Goal: Task Accomplishment & Management: Use online tool/utility

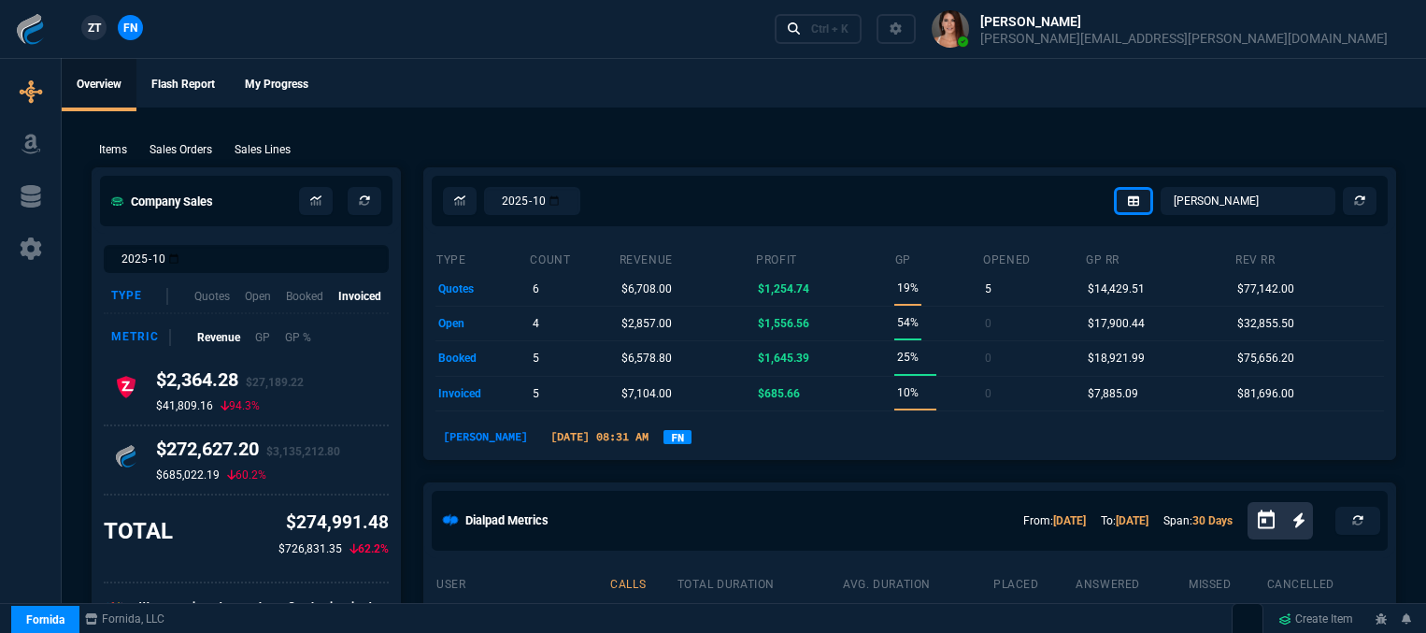
select select "31: [PERSON_NAME]"
click at [849, 27] on div "Ctrl + K" at bounding box center [829, 28] width 37 height 15
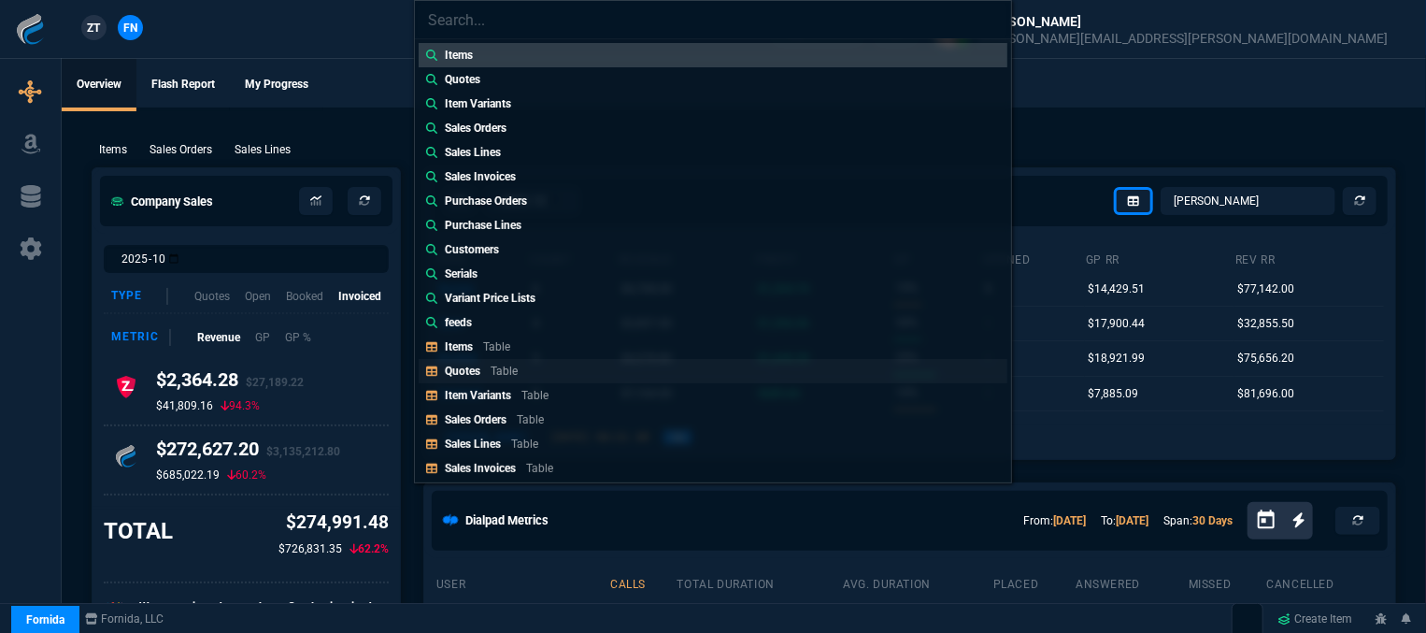
click at [513, 371] on p "Table" at bounding box center [504, 370] width 27 height 13
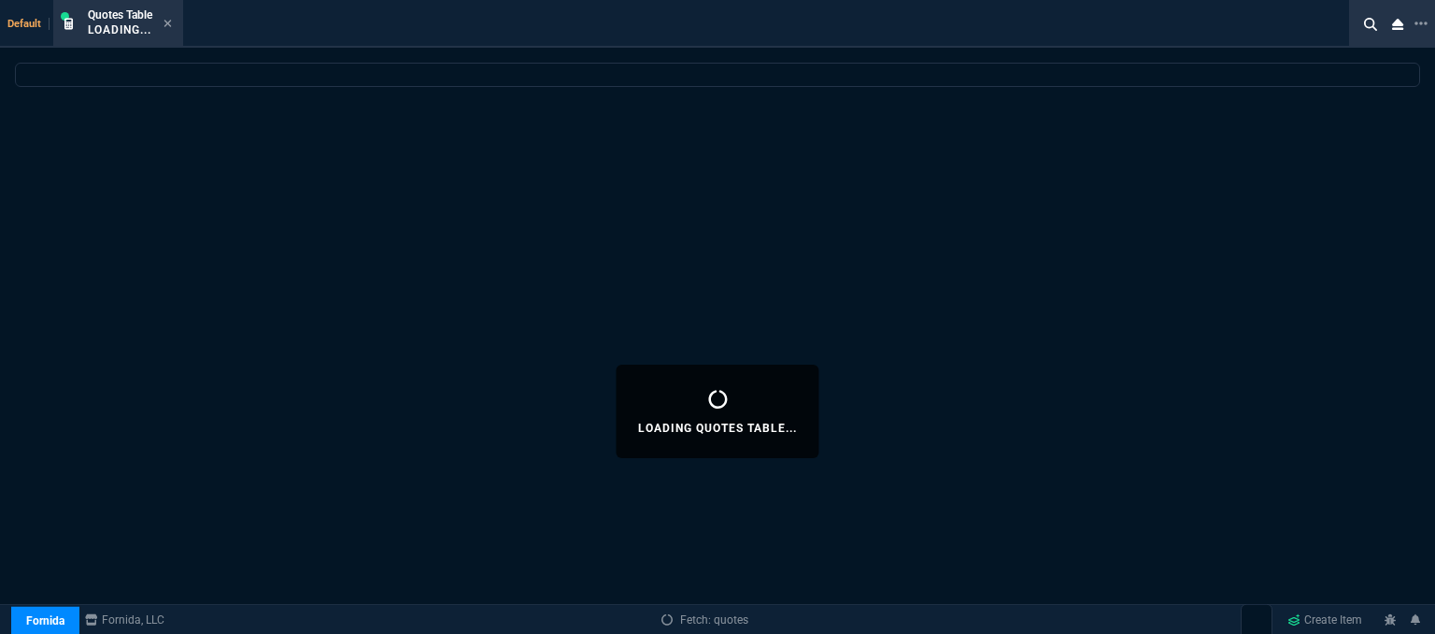
select select
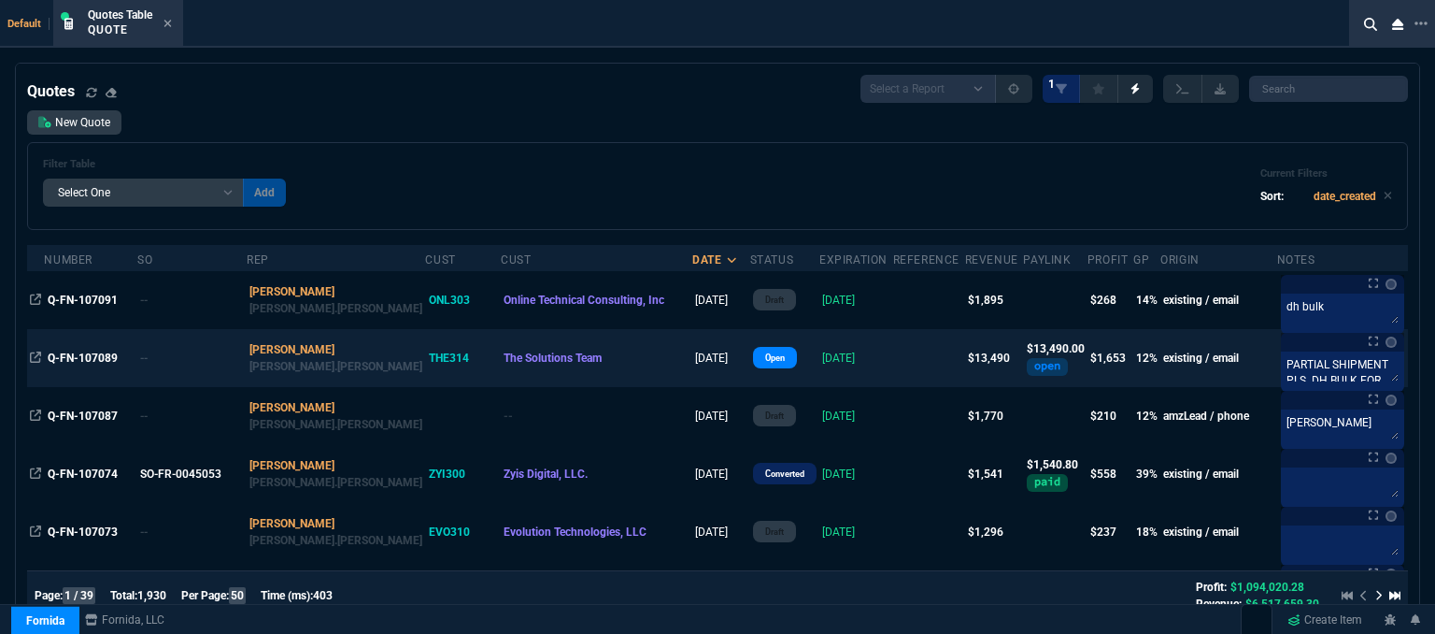
click at [893, 362] on td at bounding box center [929, 358] width 72 height 58
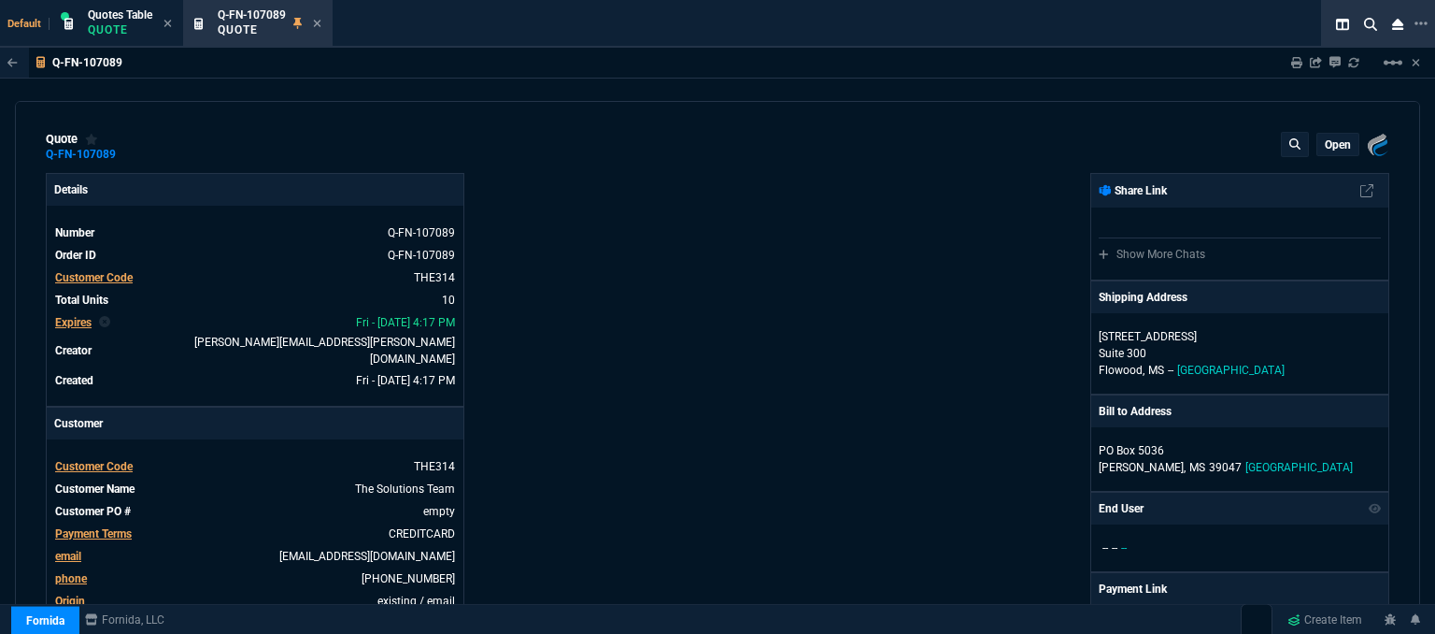
type input "17"
type input "227"
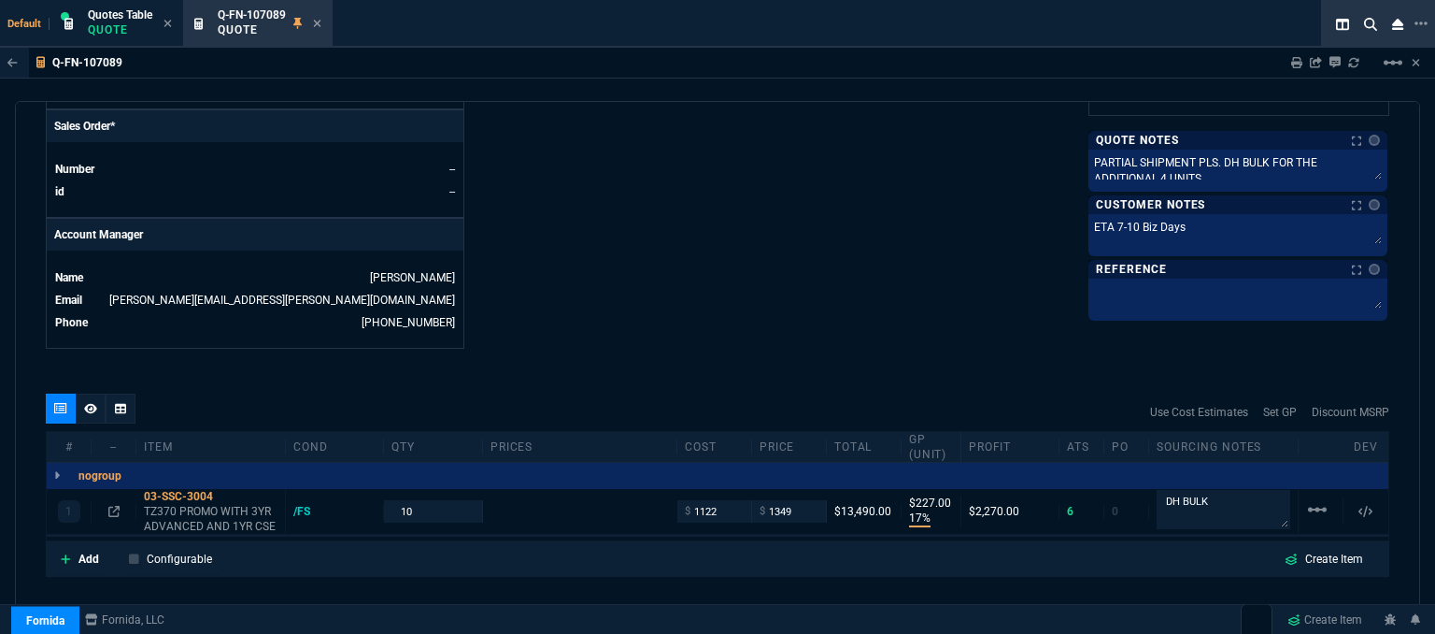
scroll to position [938, 0]
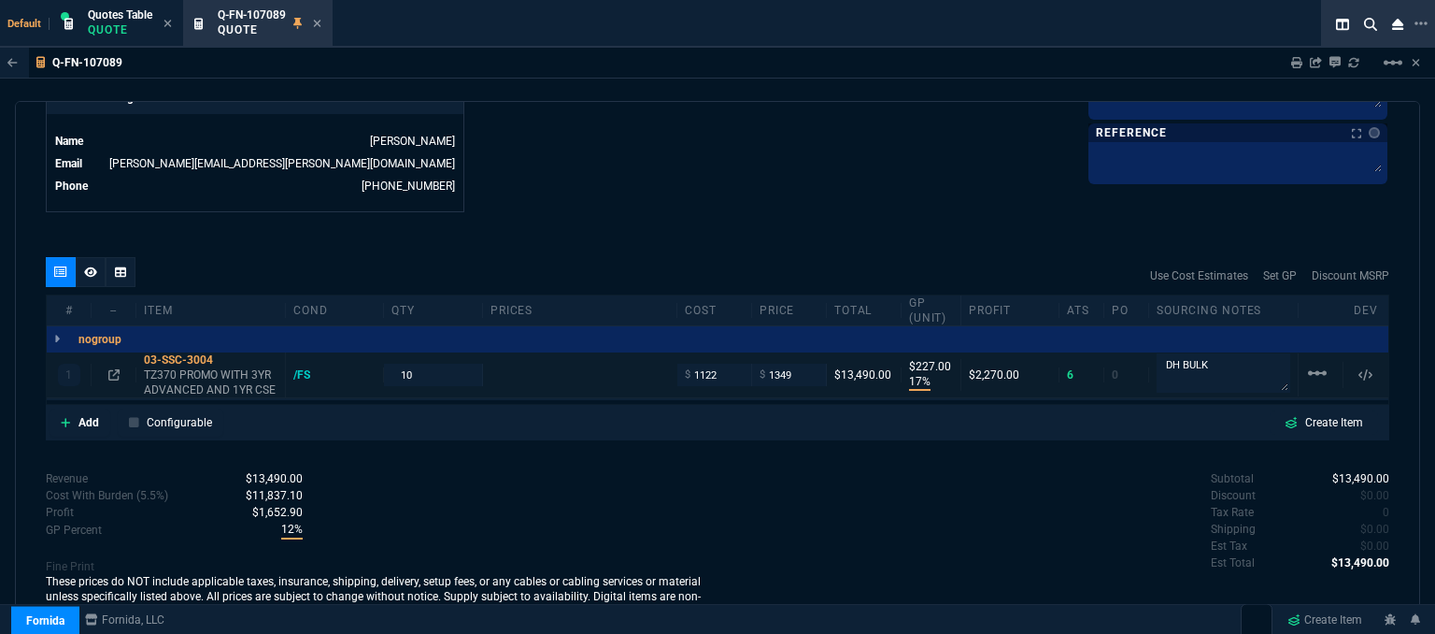
type input "1908.52"
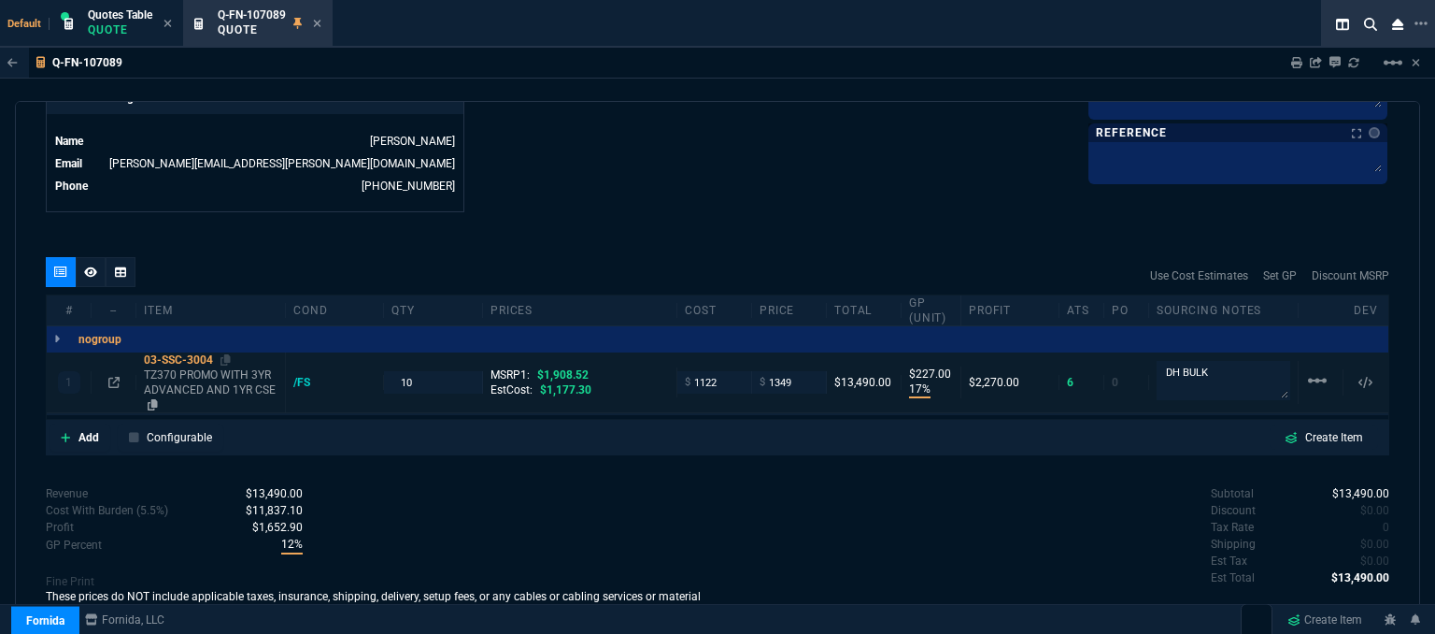
type input "29"
click at [229, 354] on icon at bounding box center [226, 359] width 10 height 11
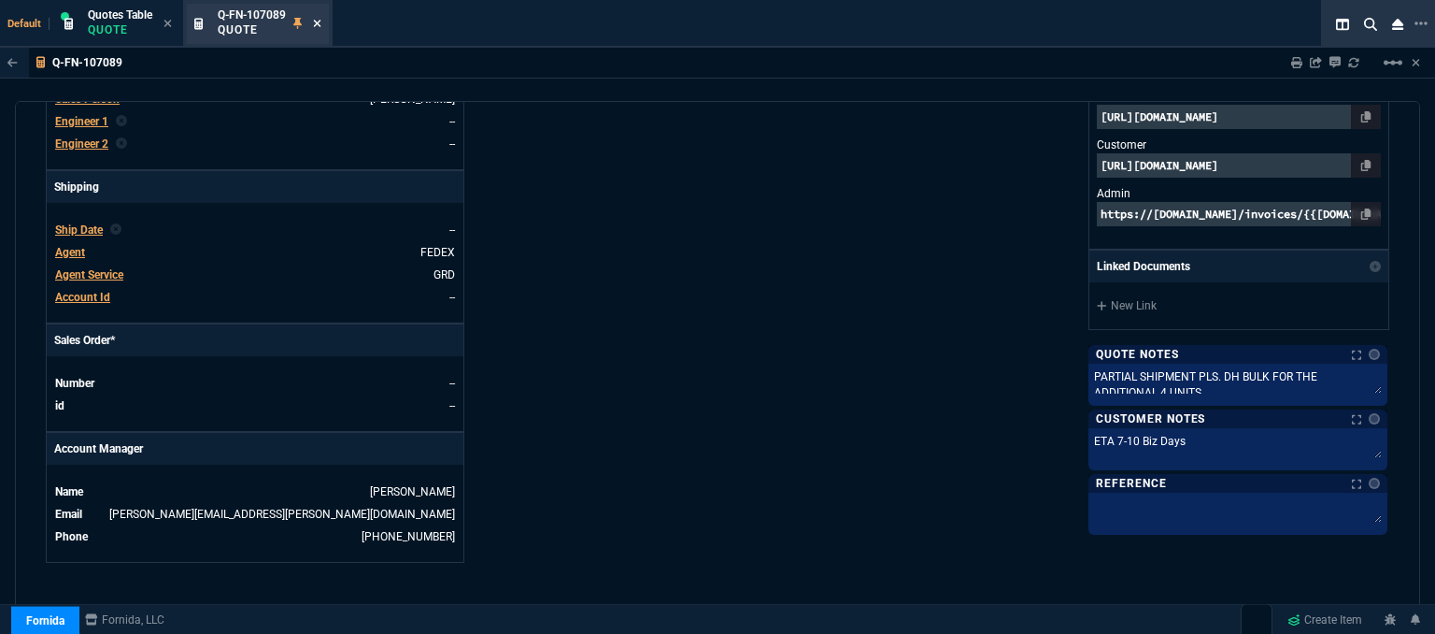
scroll to position [589, 0]
click at [321, 23] on icon at bounding box center [317, 23] width 8 height 11
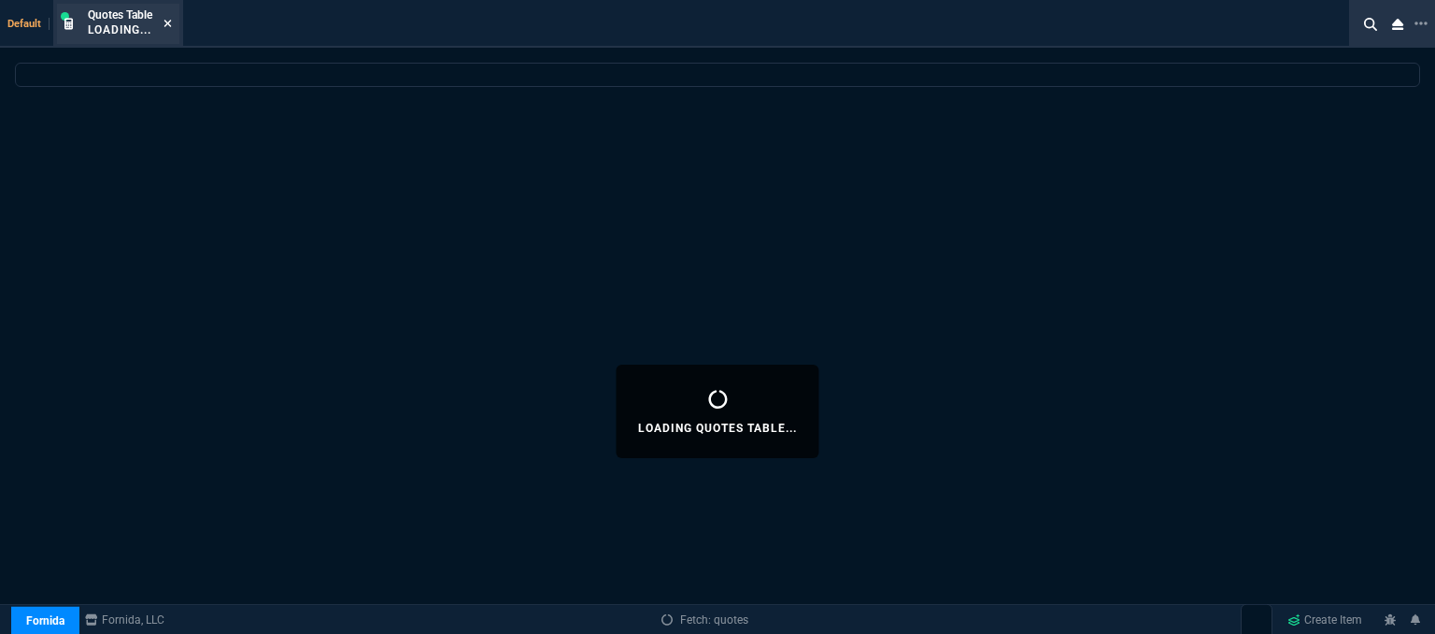
click at [167, 21] on icon at bounding box center [167, 23] width 7 height 7
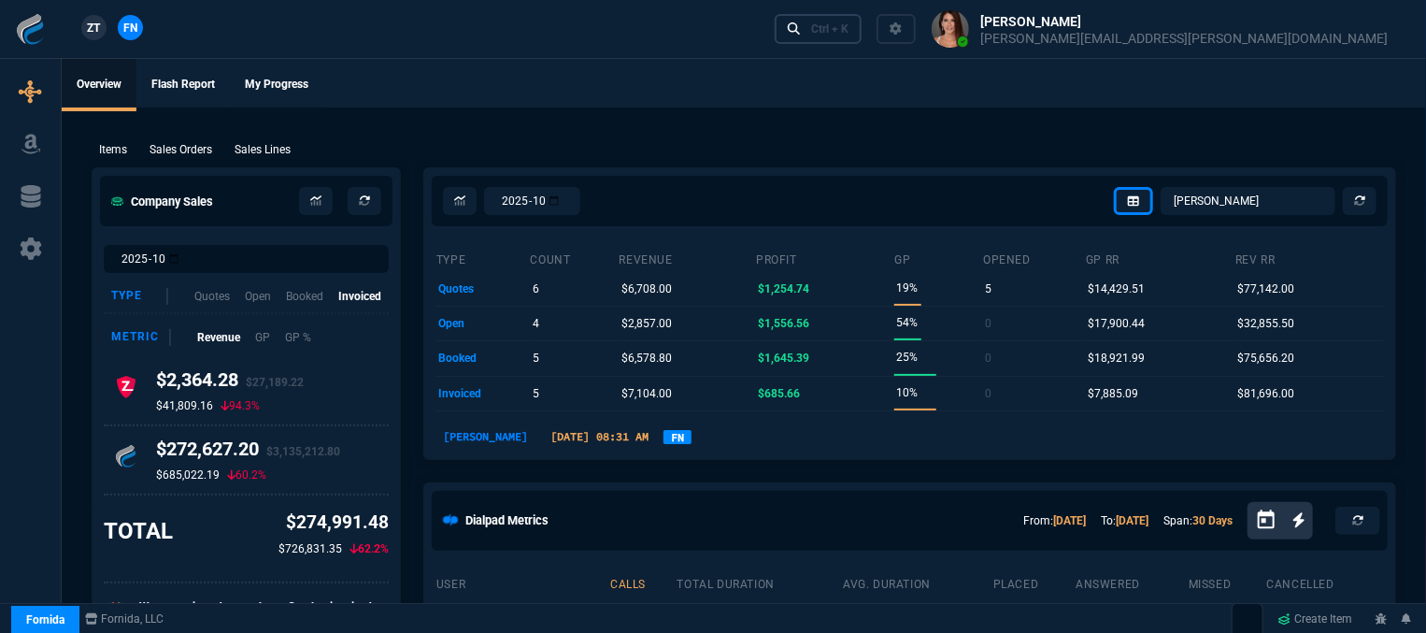
click at [863, 28] on link "Ctrl + K" at bounding box center [819, 28] width 88 height 29
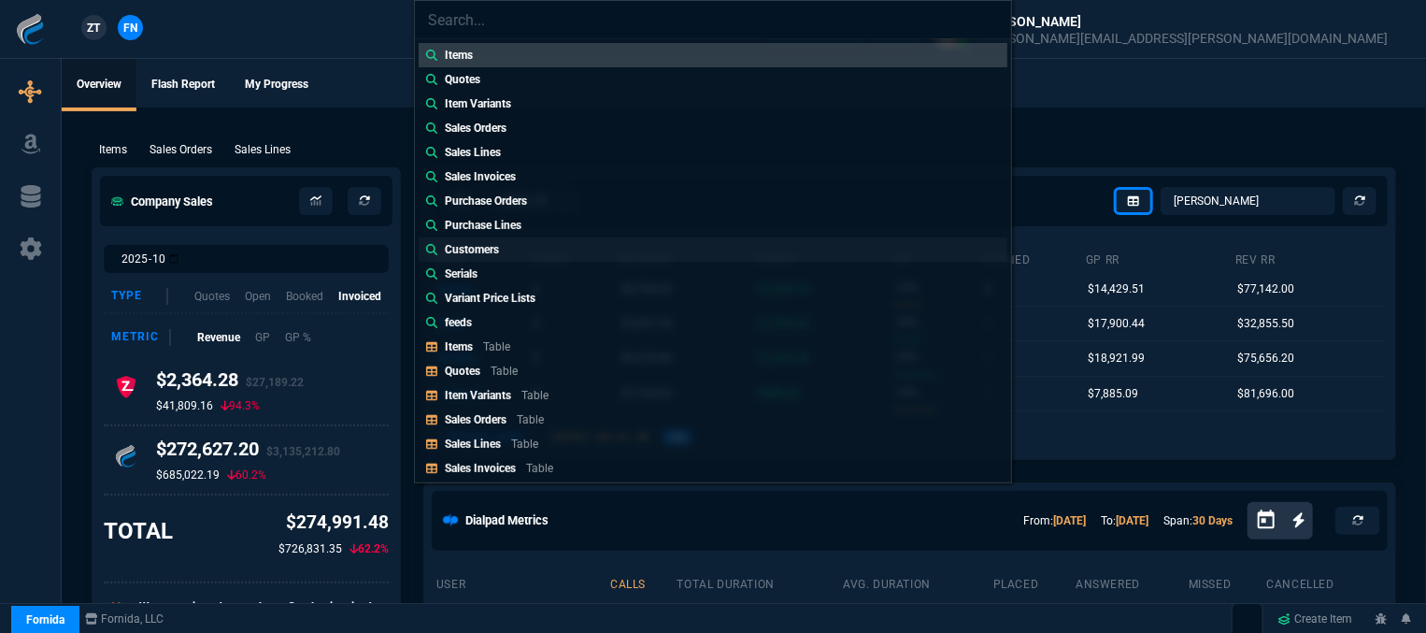
click at [578, 248] on link "Customers" at bounding box center [713, 249] width 589 height 24
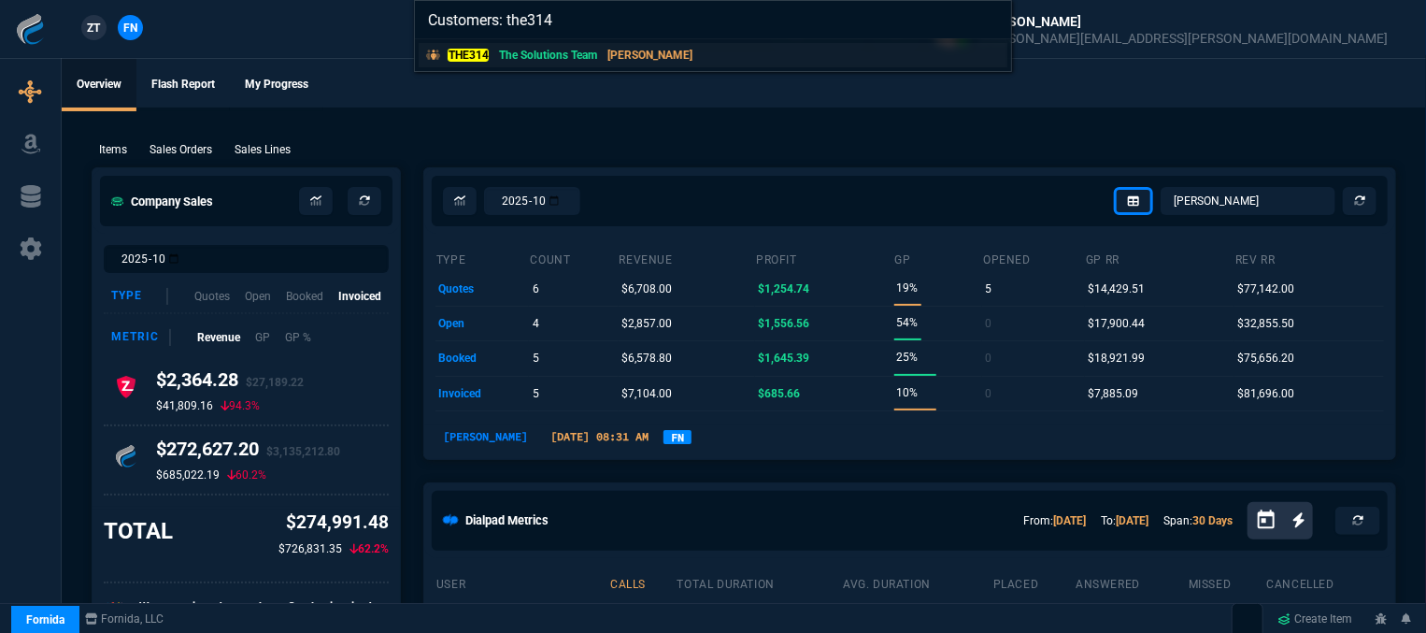
type input "Customers: the314"
click at [733, 61] on link "THE314 The Solutions Team [PERSON_NAME]" at bounding box center [713, 55] width 589 height 24
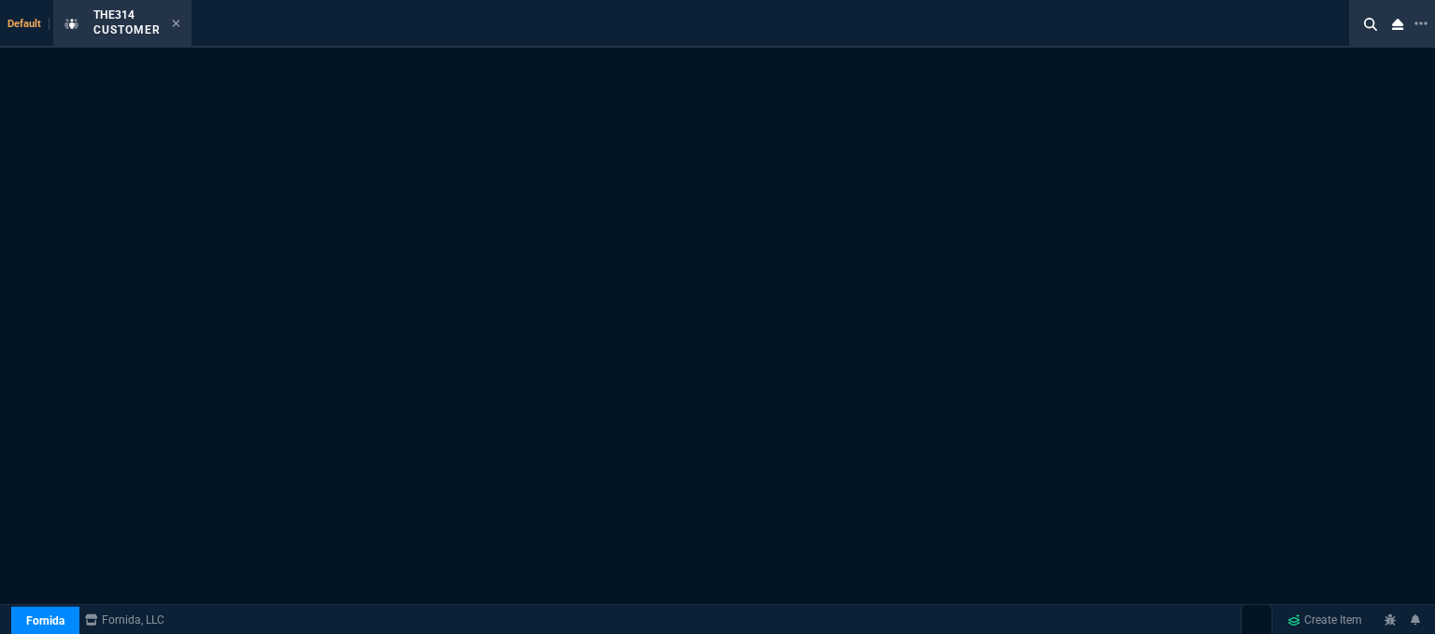
select select "1: quotes"
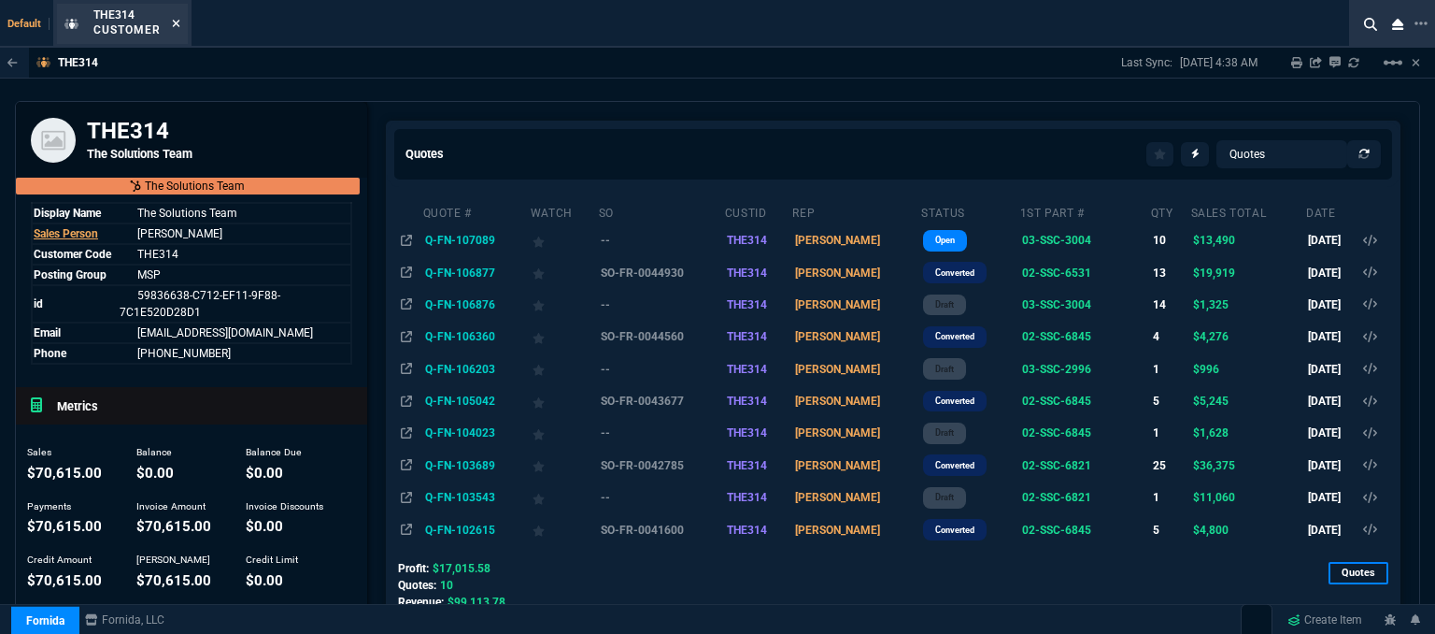
click at [174, 23] on icon at bounding box center [176, 23] width 8 height 11
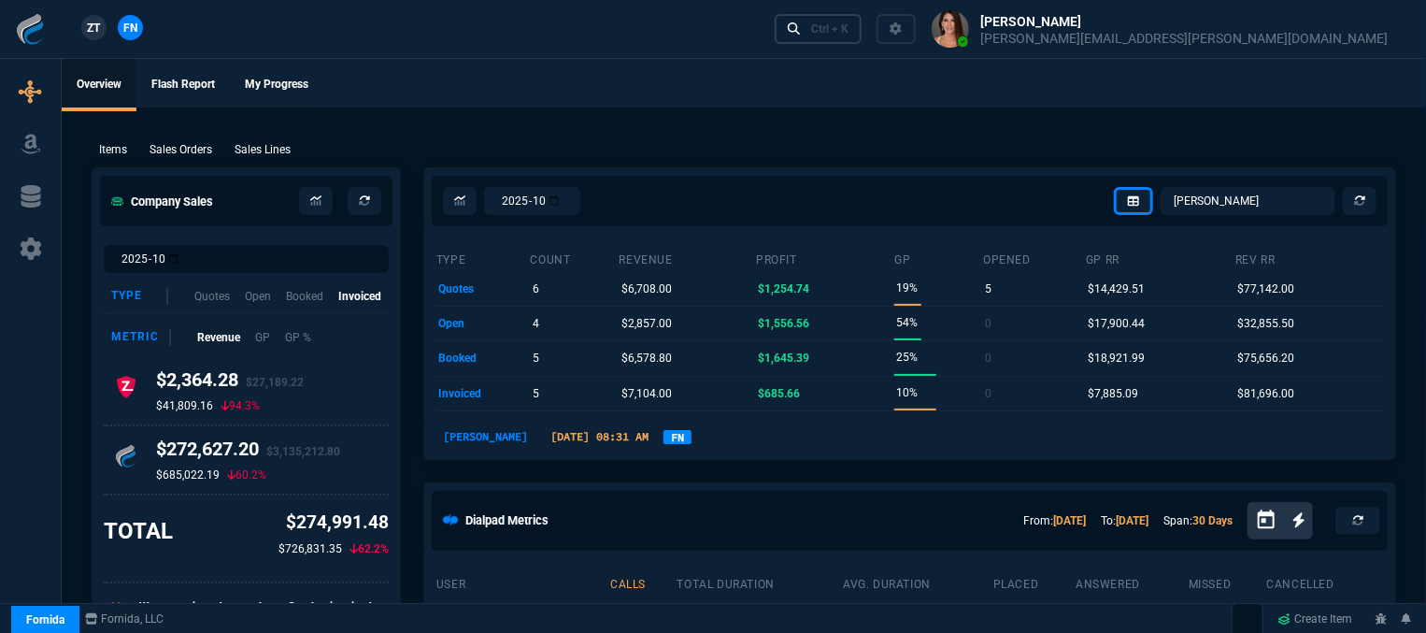
click at [863, 27] on link "Ctrl + K" at bounding box center [819, 28] width 88 height 29
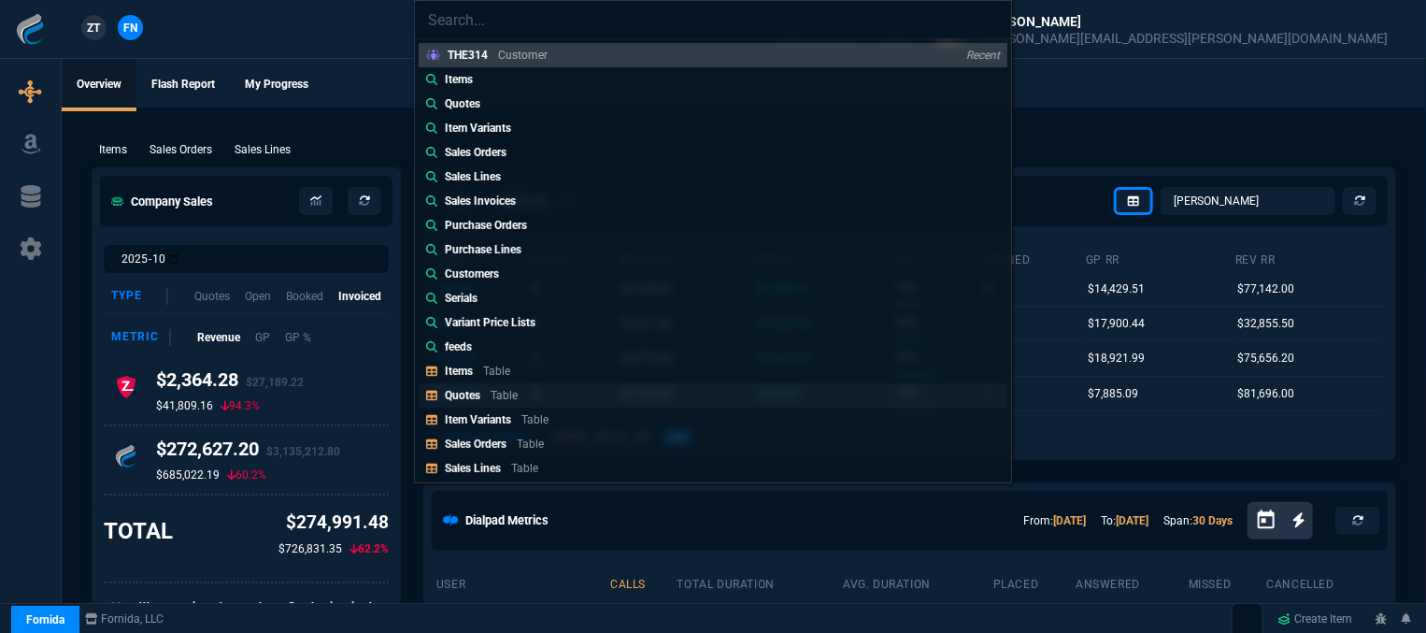
click at [523, 399] on div "Quotes Table" at bounding box center [485, 395] width 80 height 17
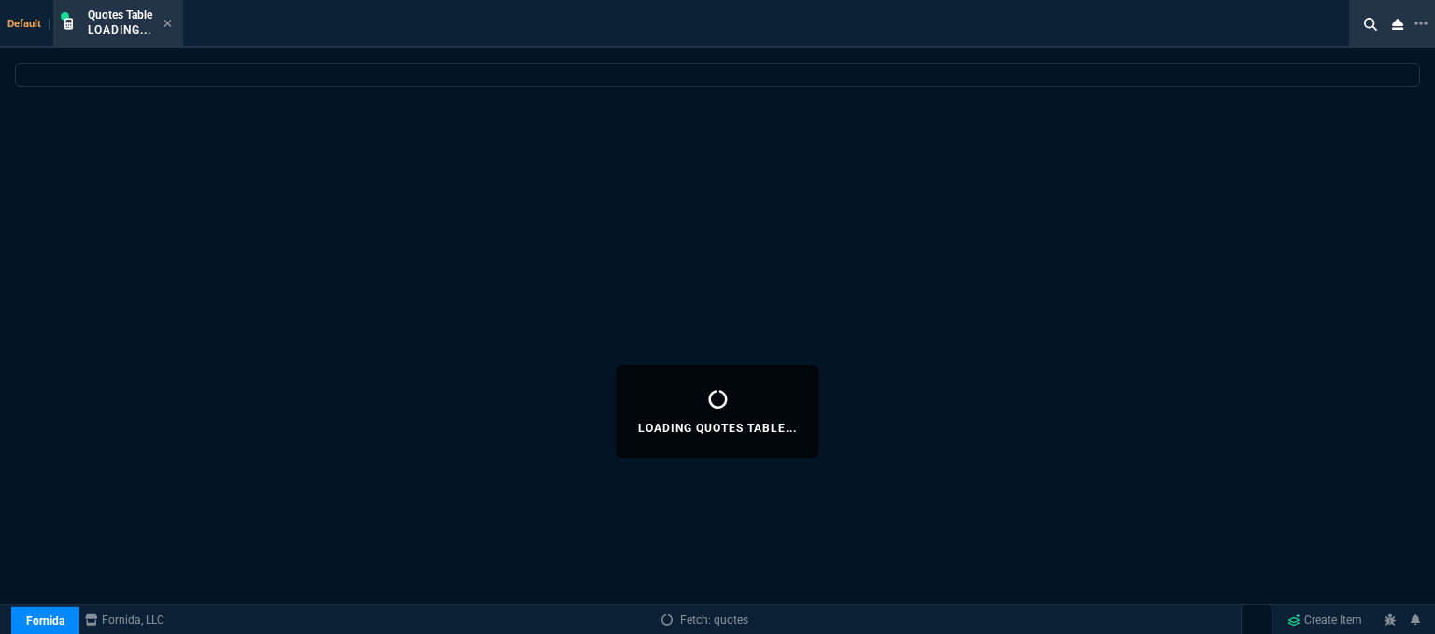
select select
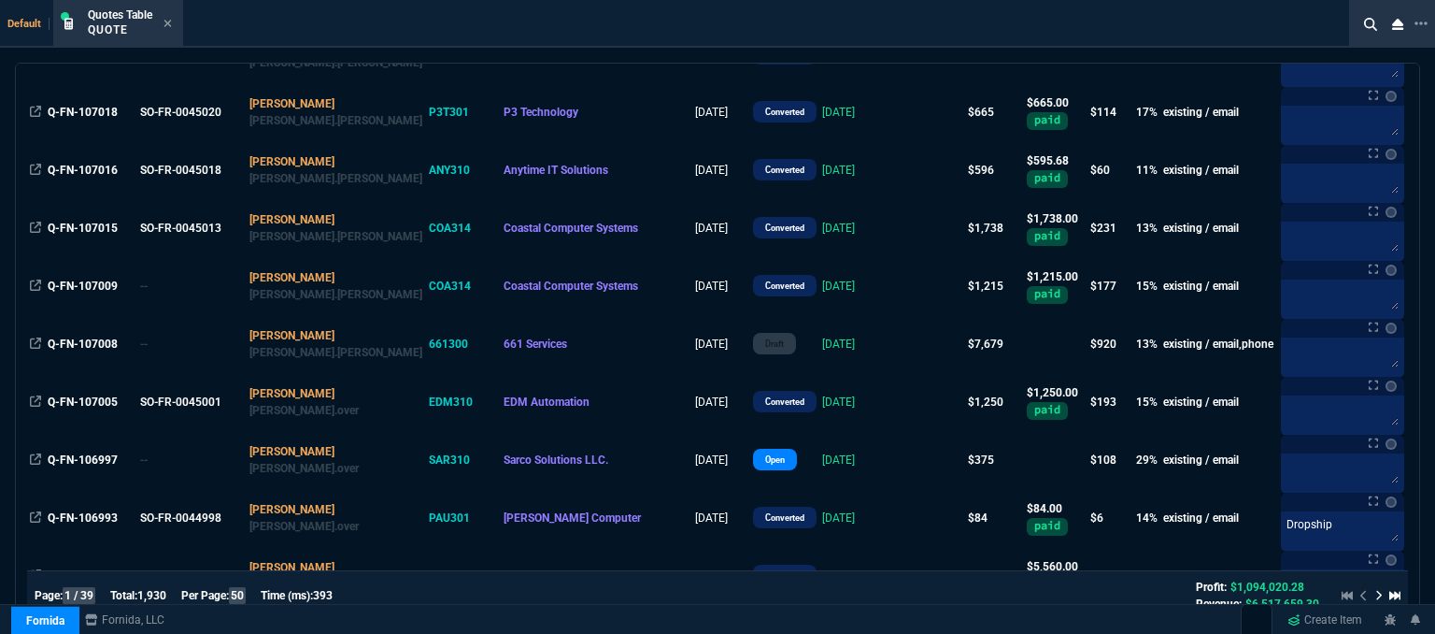
scroll to position [1589, 0]
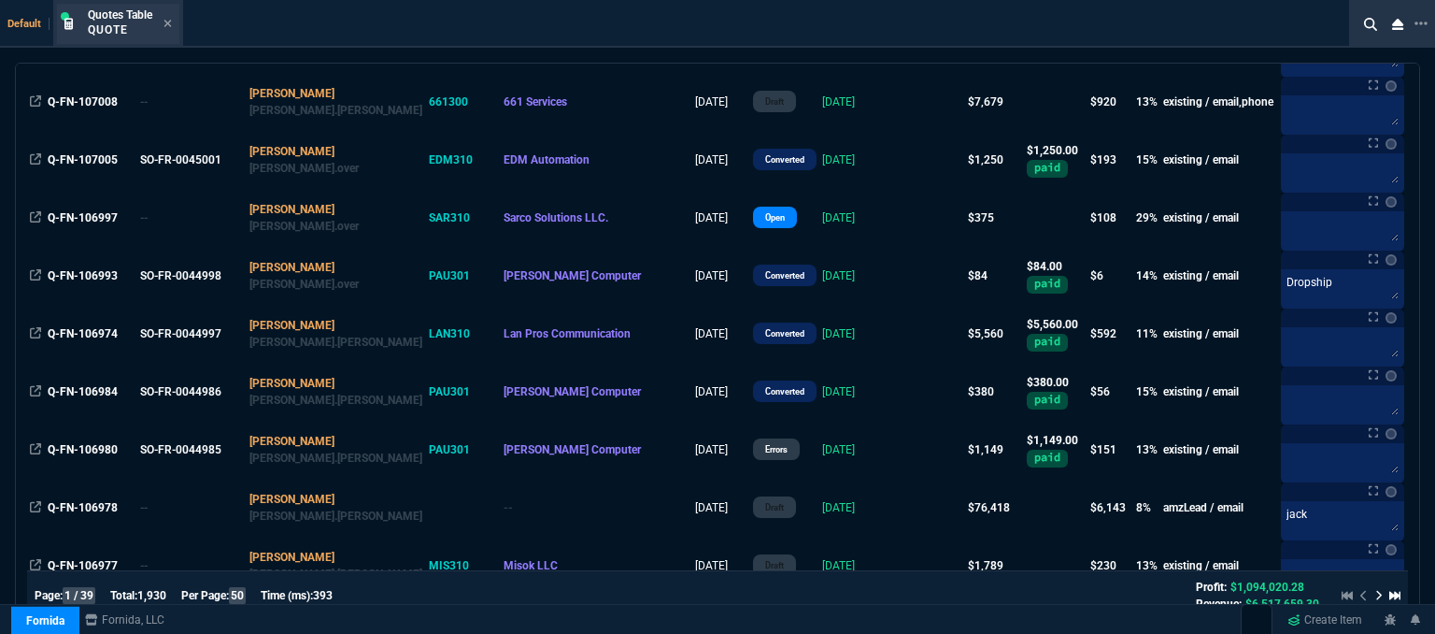
click at [173, 20] on div "Quotes Table Quote" at bounding box center [118, 24] width 122 height 40
click at [165, 21] on icon at bounding box center [168, 23] width 8 height 11
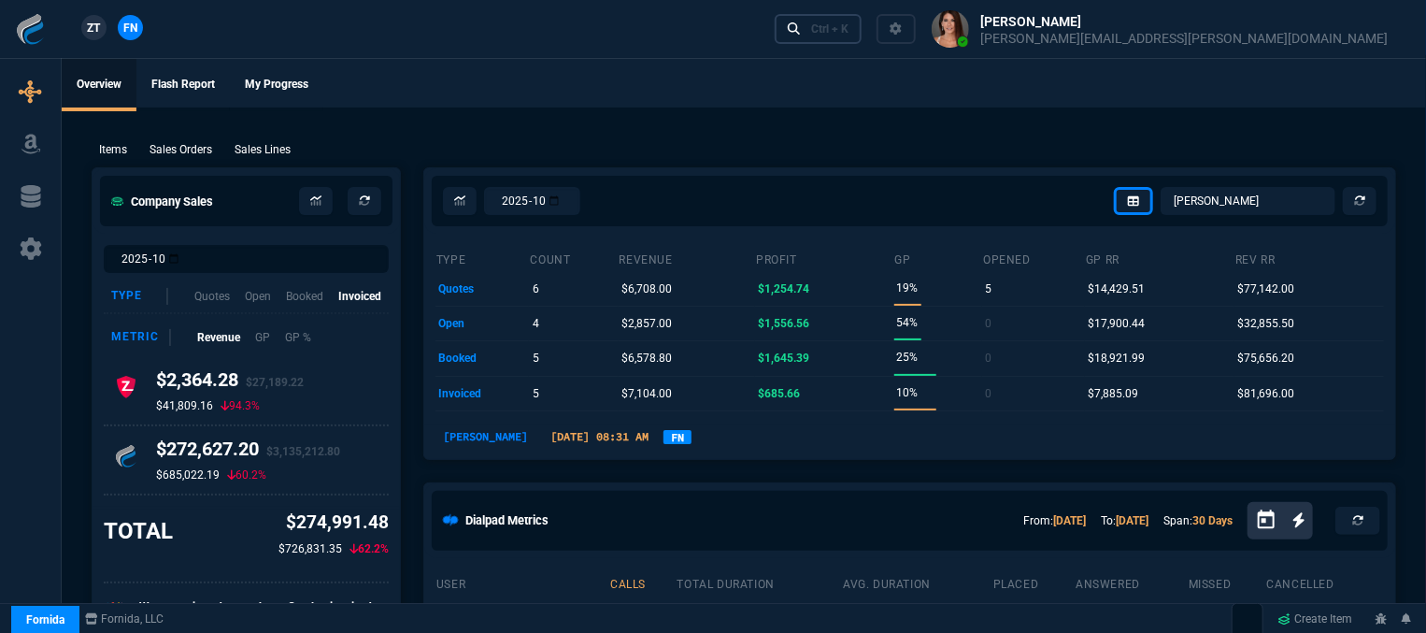
click at [849, 28] on div "Ctrl + K" at bounding box center [829, 28] width 37 height 15
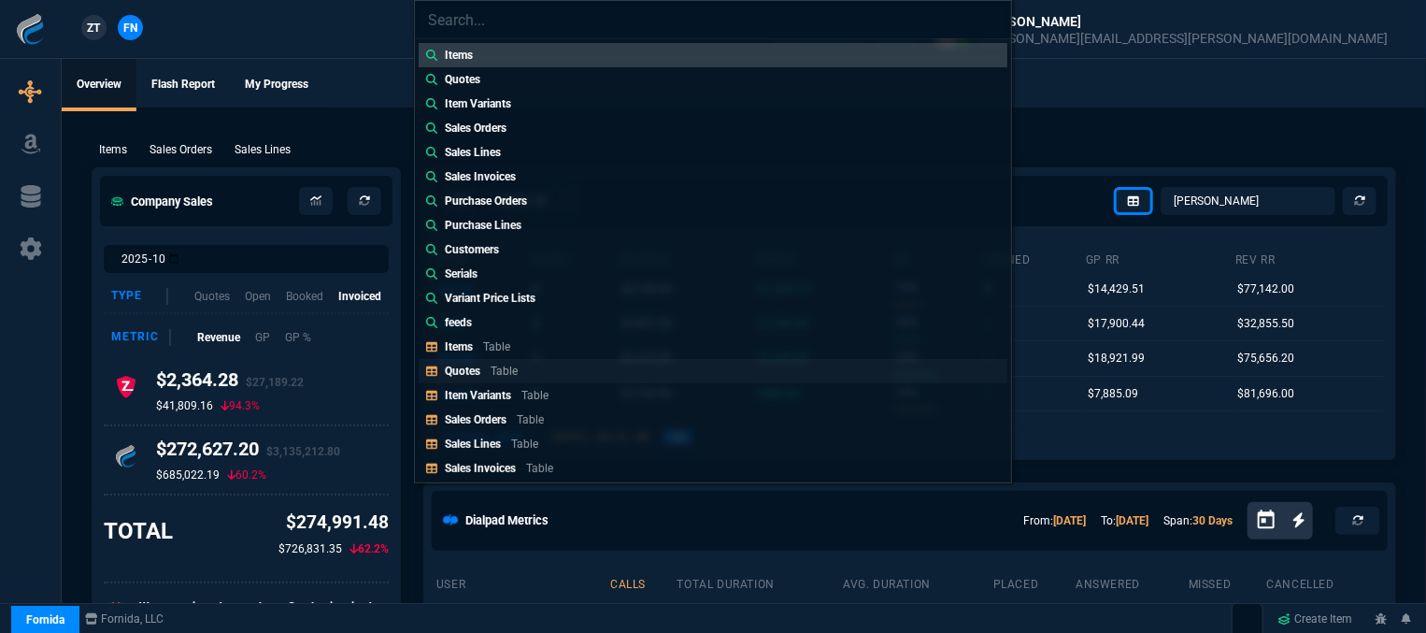
click at [561, 375] on link "Quotes Table" at bounding box center [713, 371] width 589 height 24
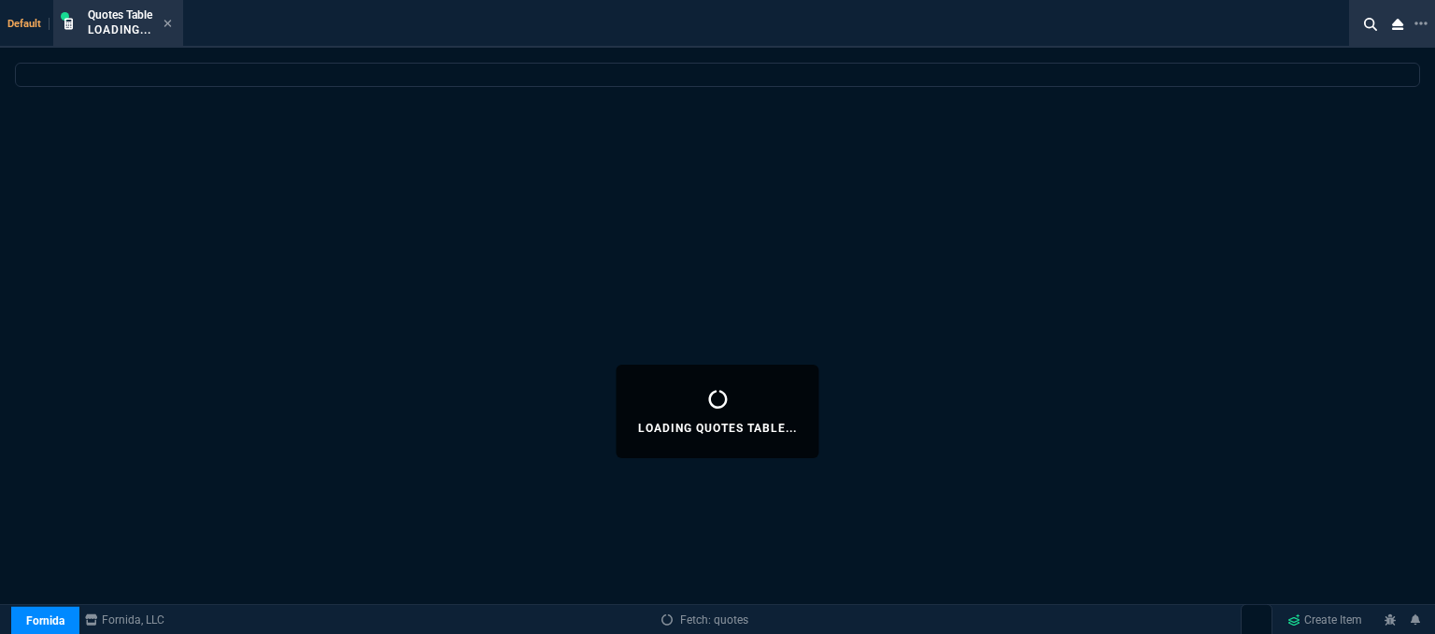
select select
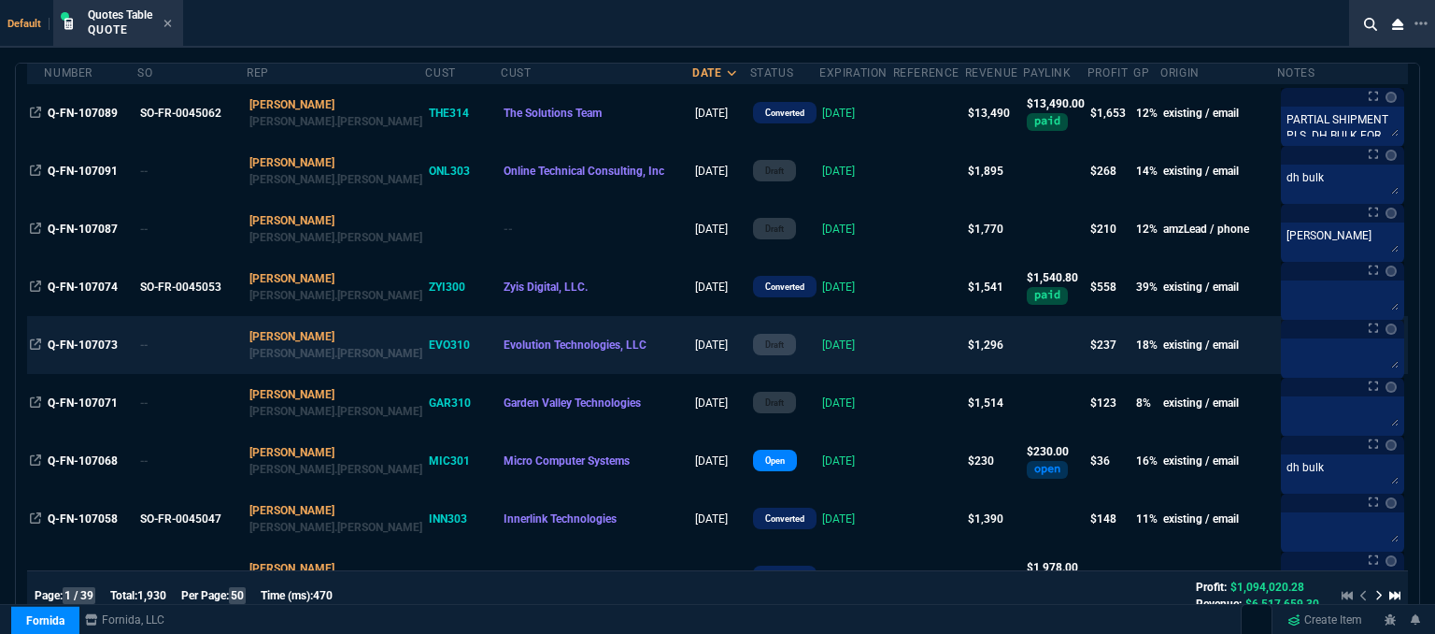
scroll to position [374, 0]
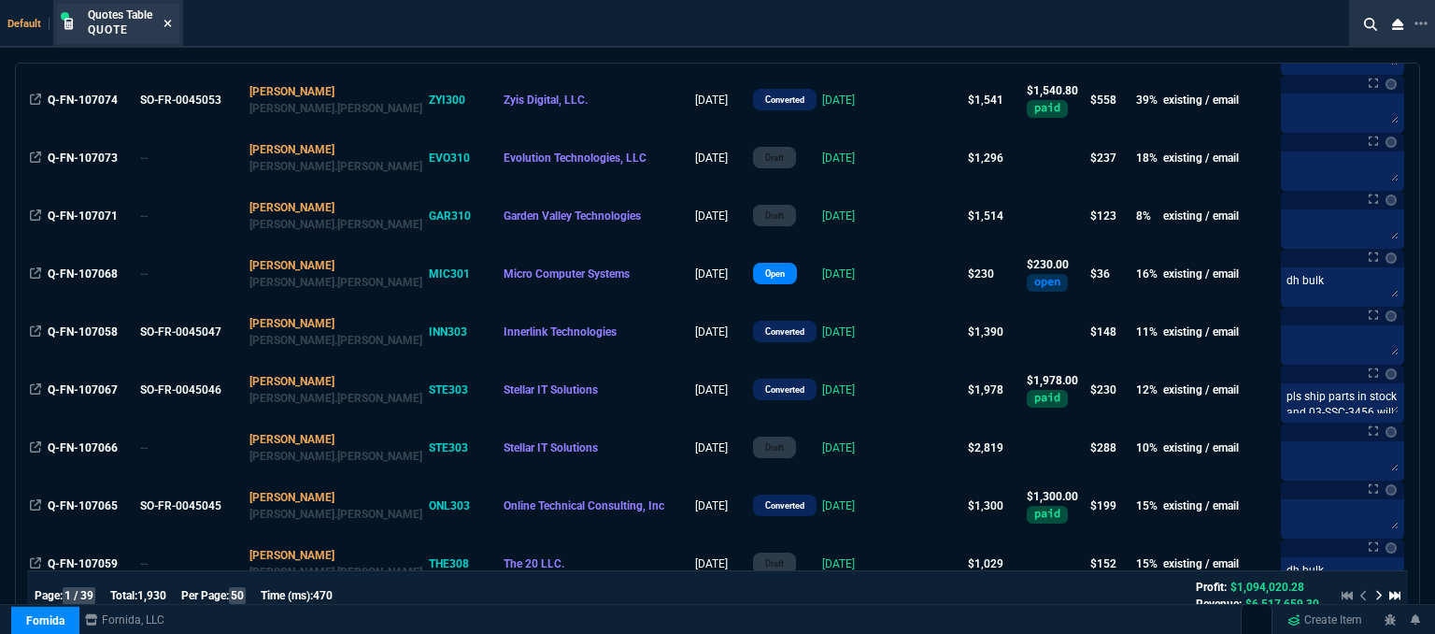
click at [169, 21] on icon at bounding box center [168, 23] width 8 height 11
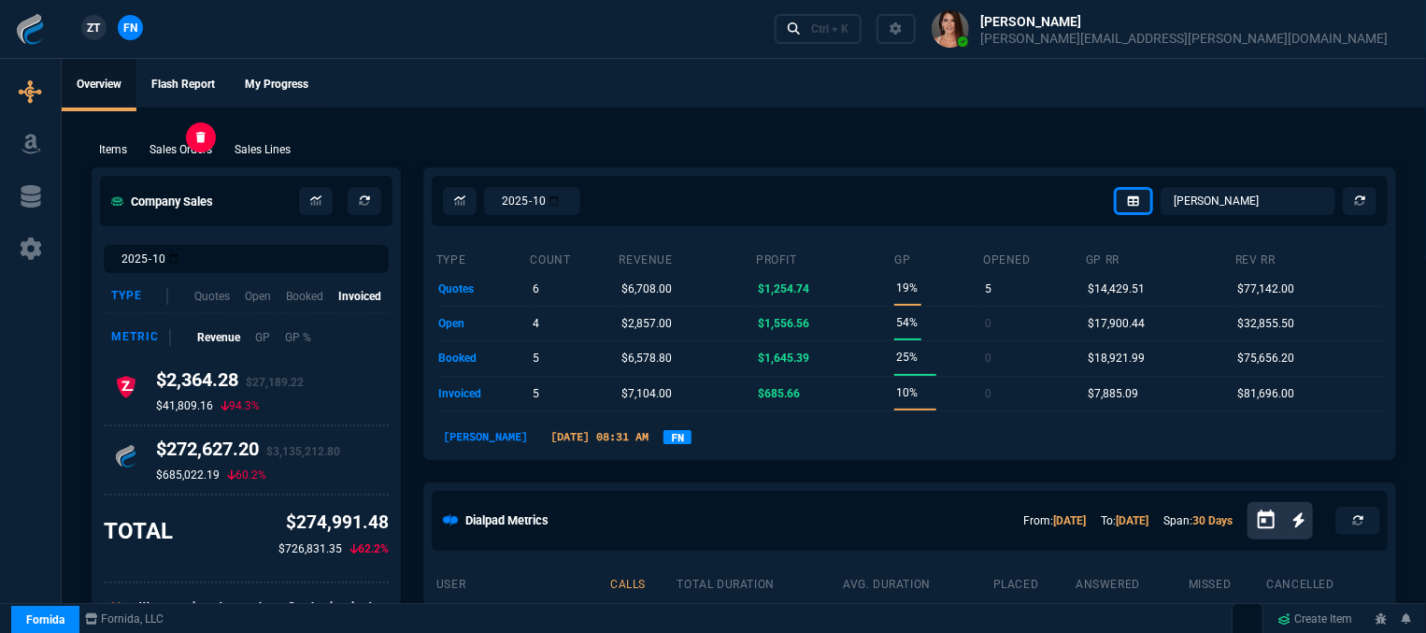
click at [204, 151] on p "Sales Orders" at bounding box center [181, 149] width 63 height 17
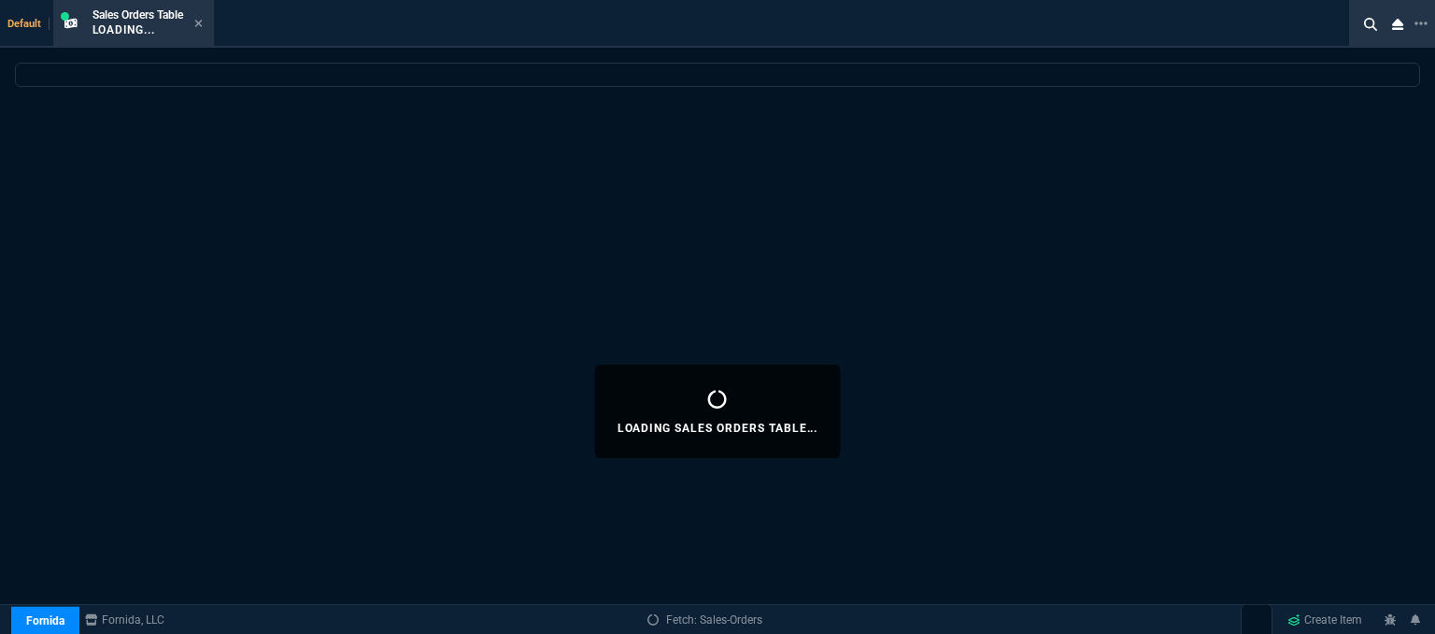
select select
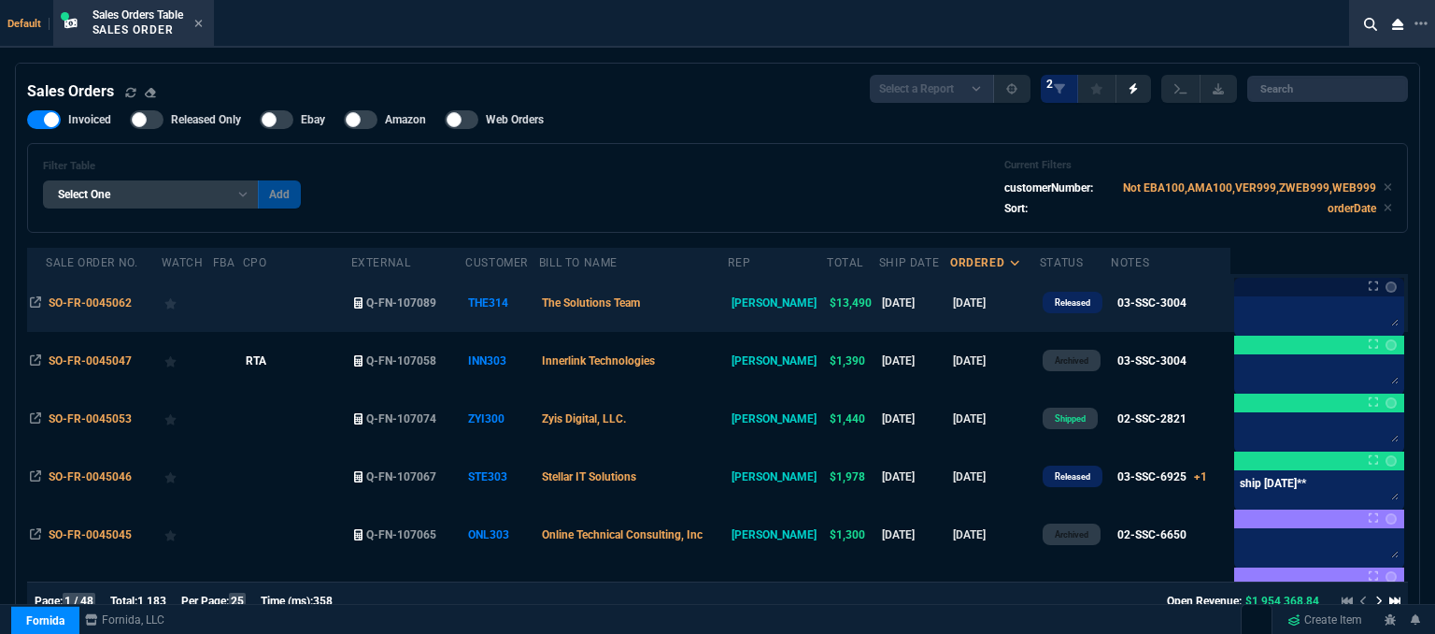
click at [723, 307] on td "The Solutions Team" at bounding box center [633, 303] width 189 height 58
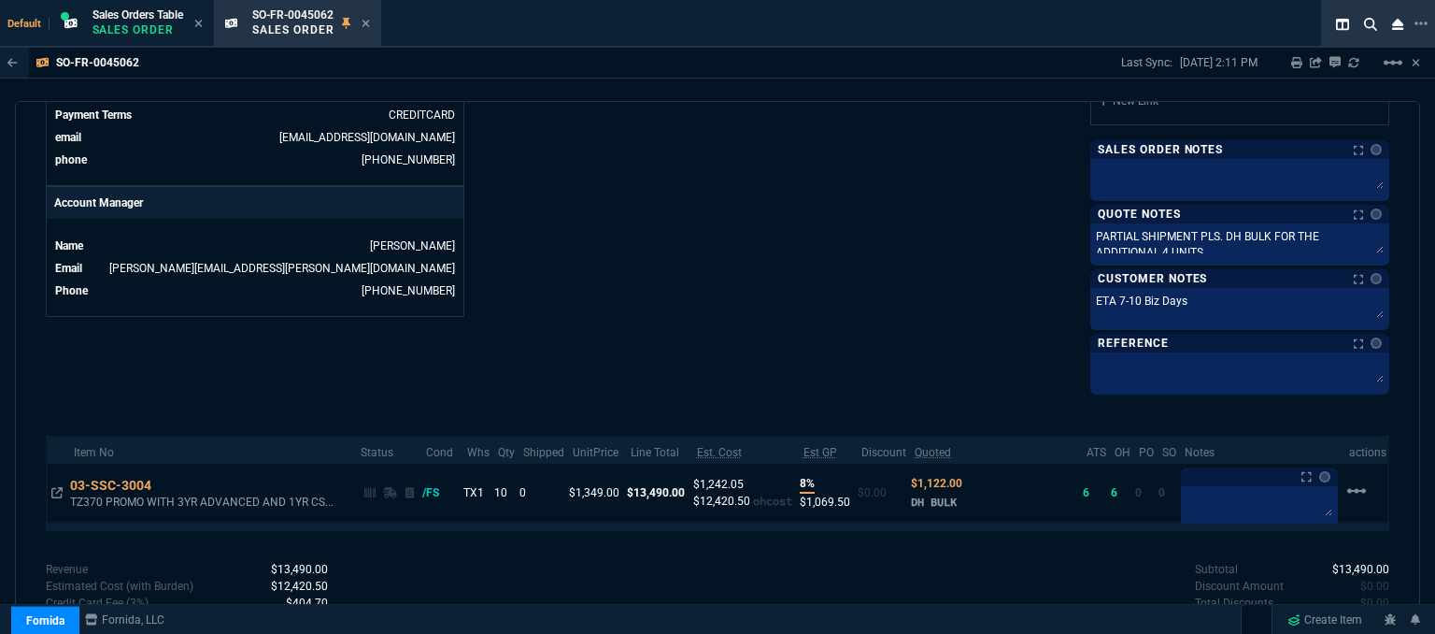
scroll to position [782, 0]
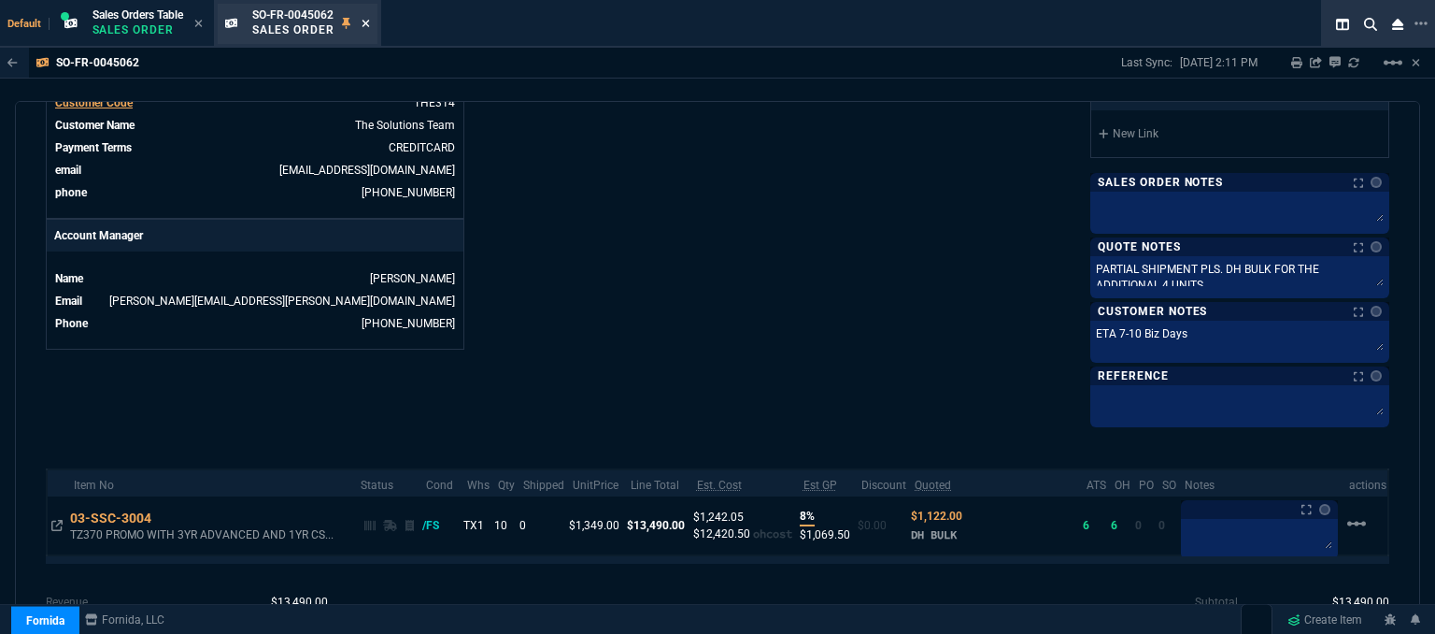
click at [370, 21] on icon at bounding box center [366, 23] width 8 height 11
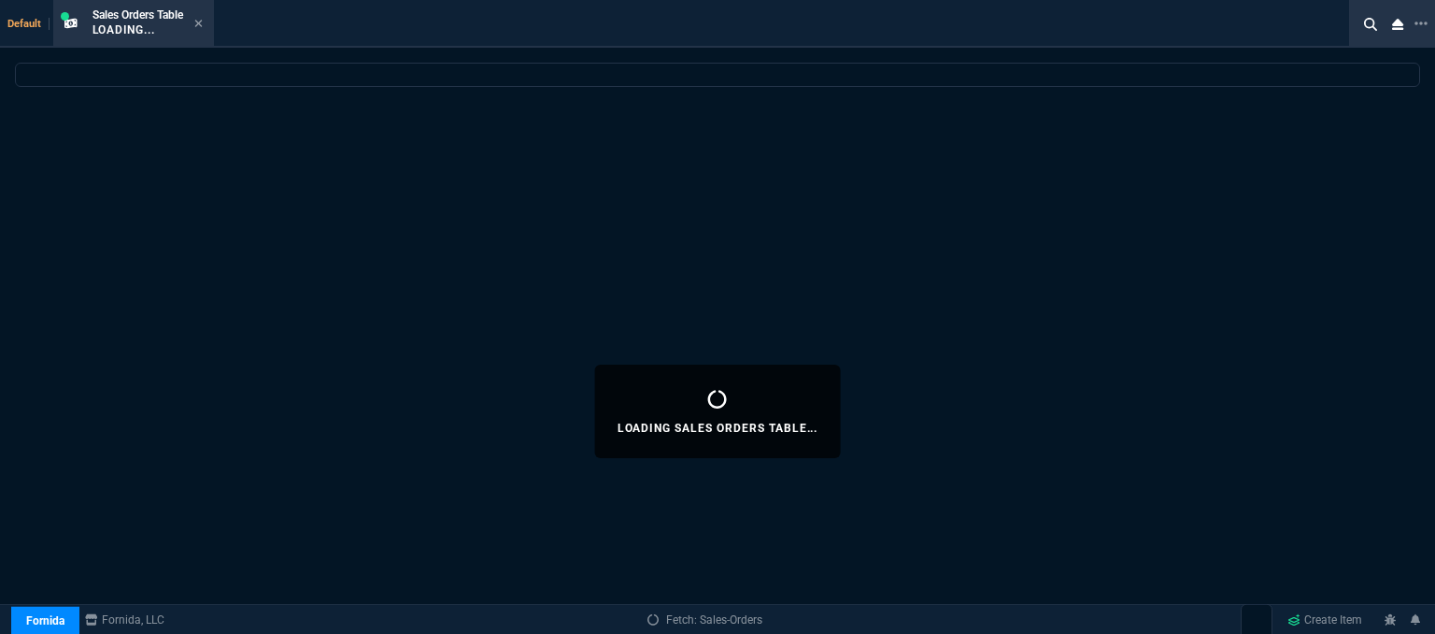
select select
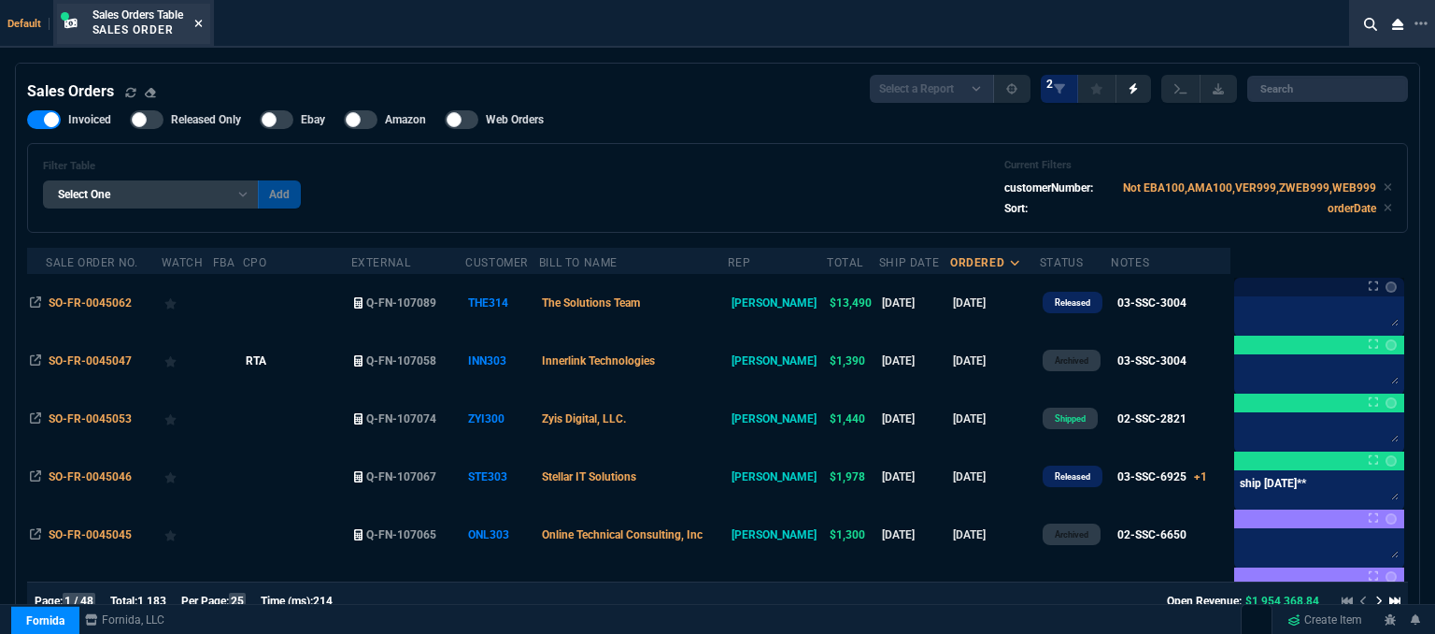
click at [200, 21] on icon at bounding box center [197, 23] width 7 height 7
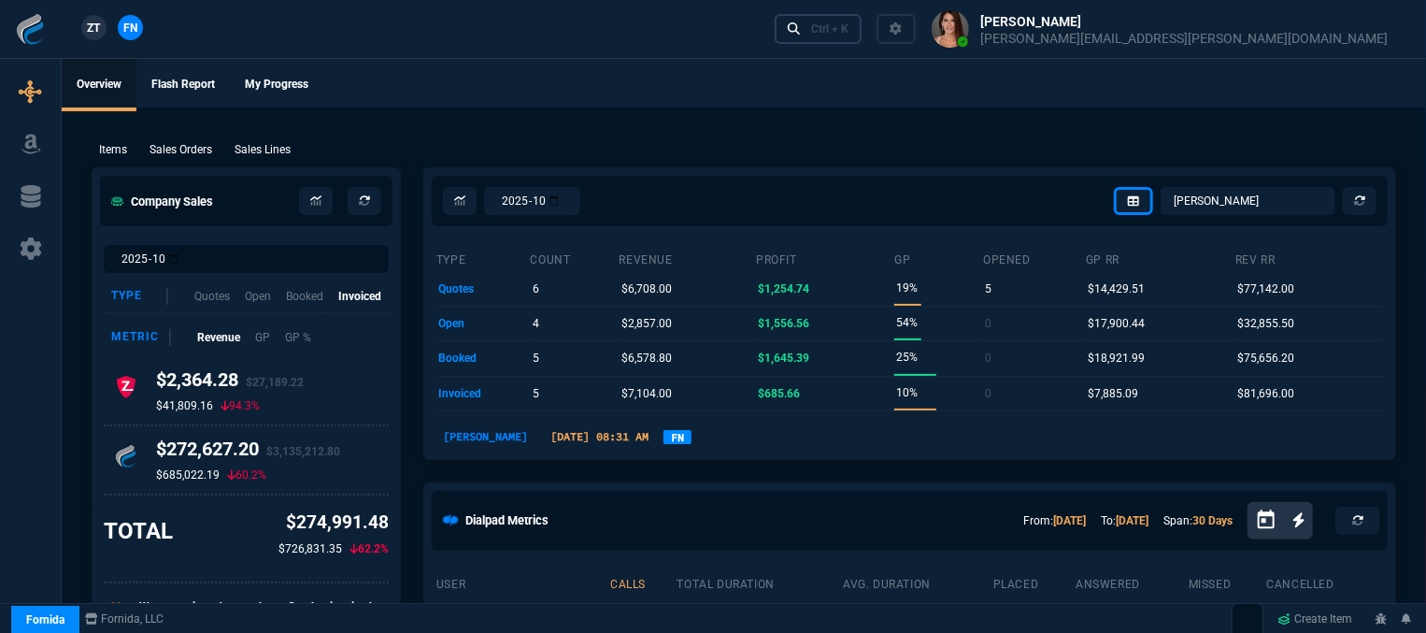
click at [863, 41] on link "Ctrl + K" at bounding box center [819, 28] width 88 height 29
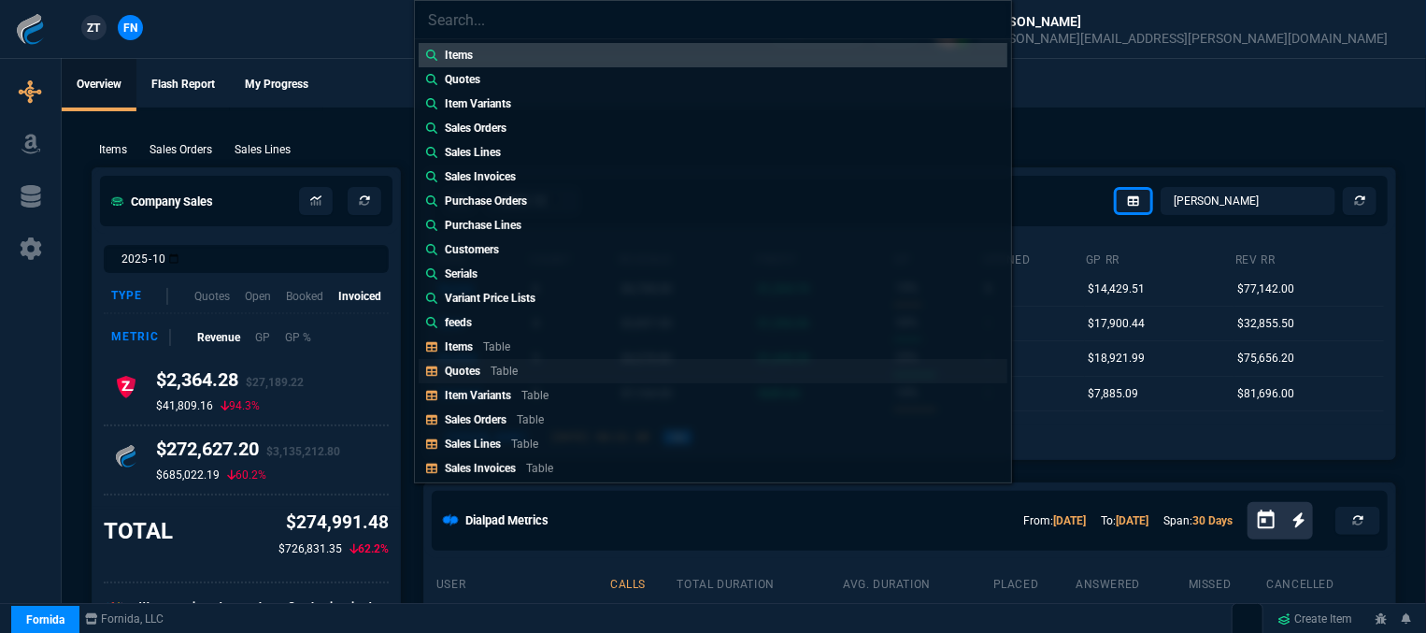
click at [583, 368] on link "Quotes Table" at bounding box center [713, 371] width 589 height 24
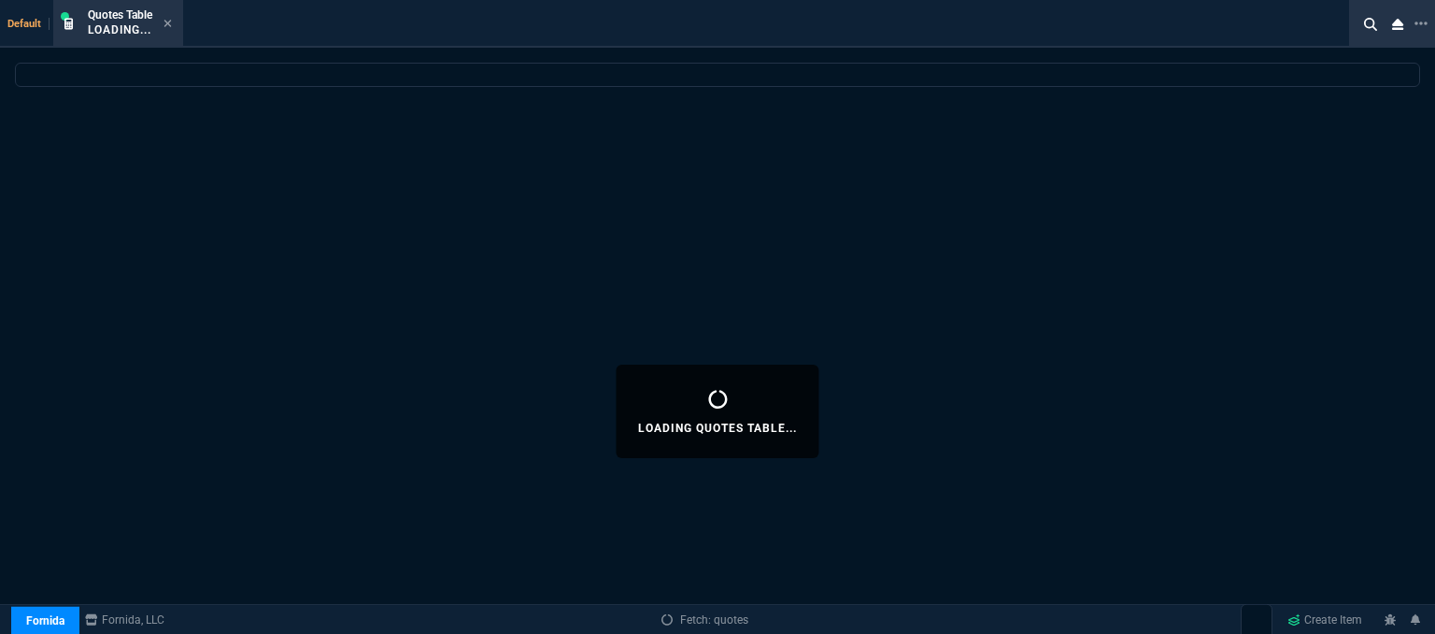
select select
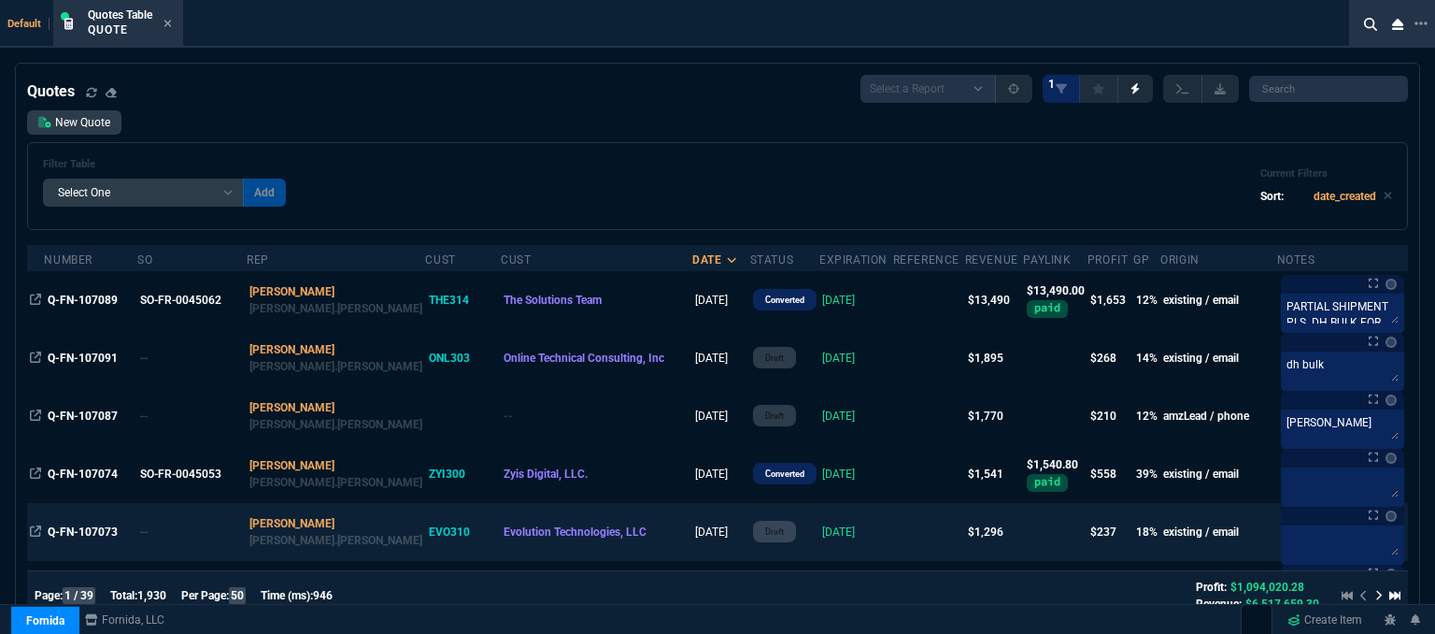
click at [893, 537] on td at bounding box center [929, 532] width 72 height 58
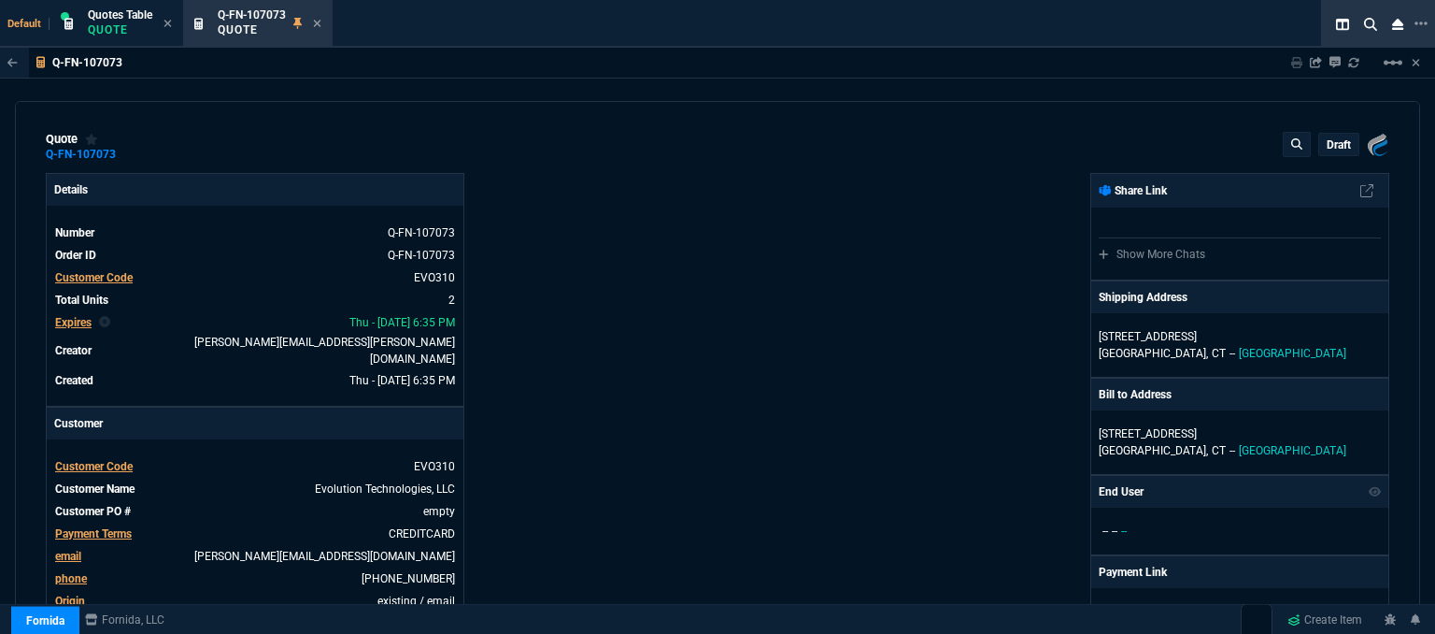
type input "28"
type input "106"
type input "30"
type input "168"
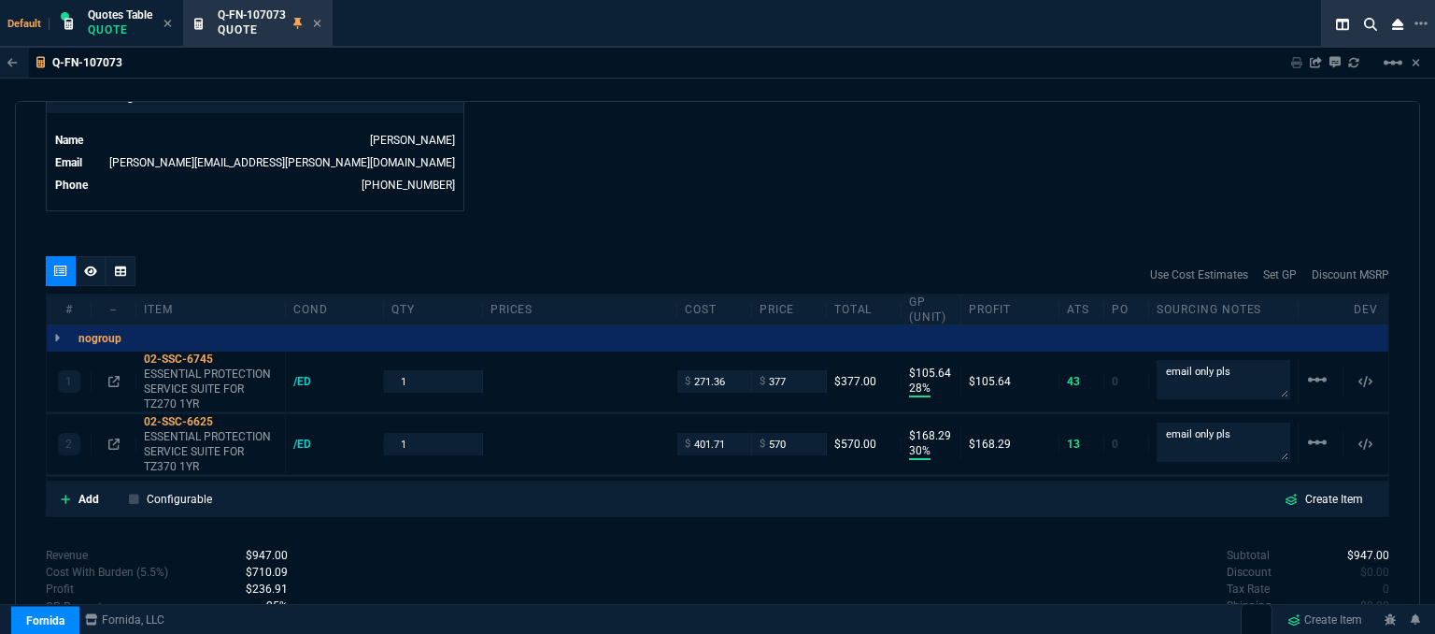
type input "425"
type input "630"
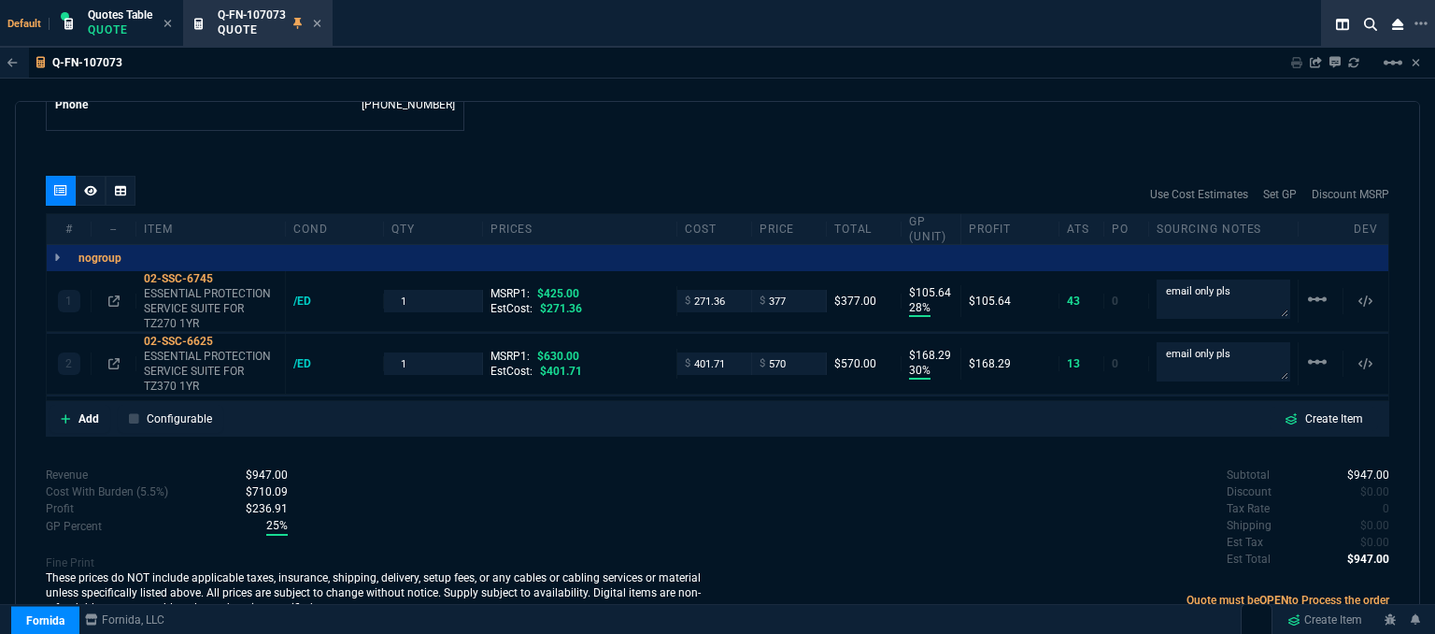
type input "11"
type input "10"
click at [228, 273] on icon at bounding box center [226, 278] width 10 height 11
click at [320, 21] on icon at bounding box center [317, 23] width 7 height 7
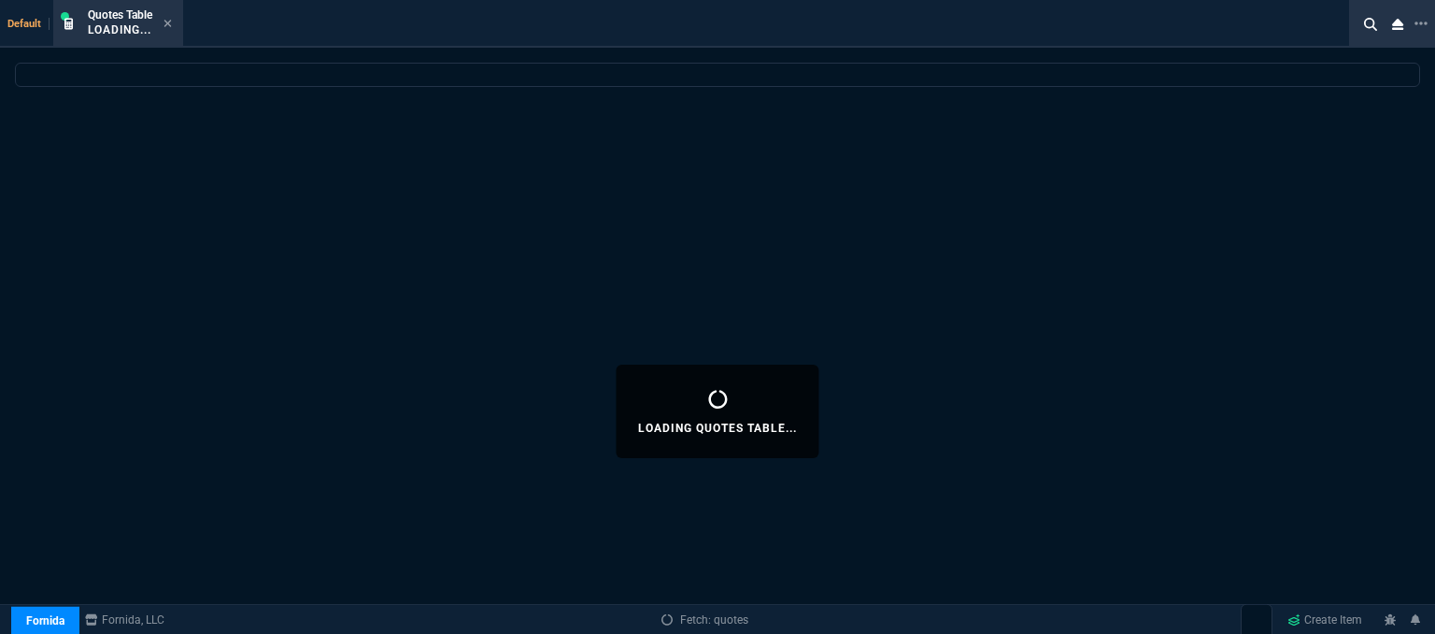
select select
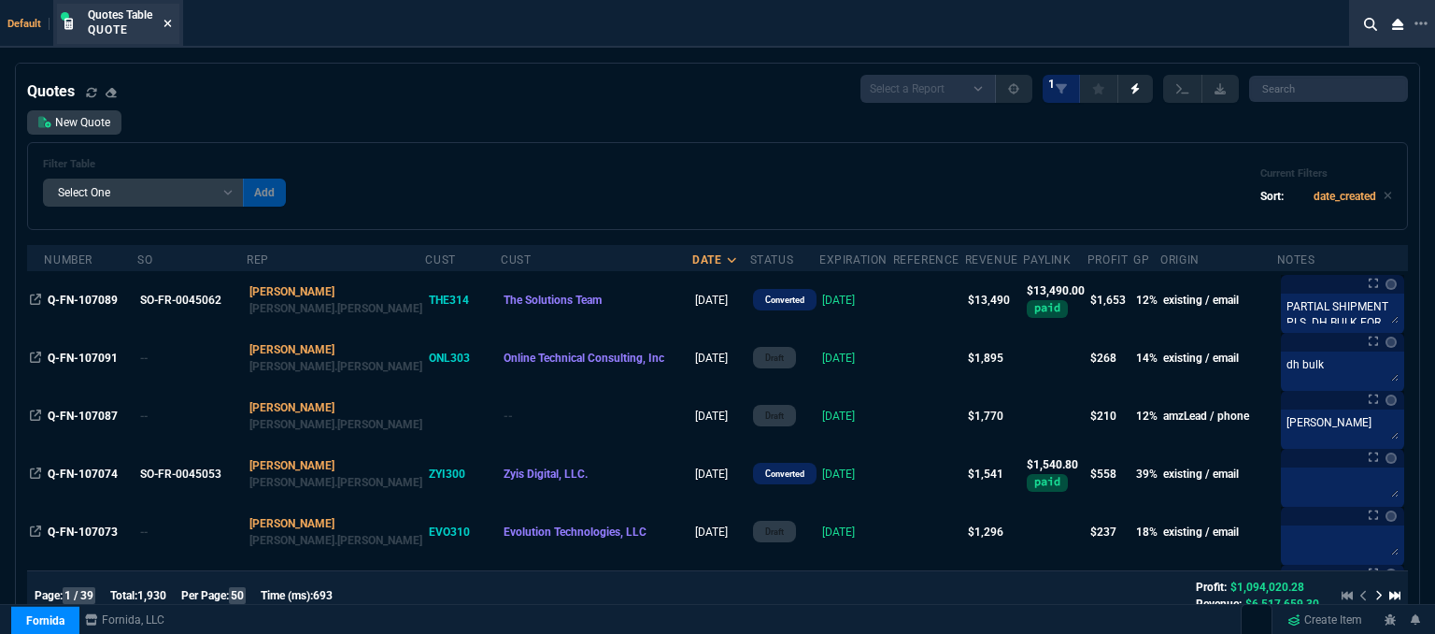
click at [168, 21] on icon at bounding box center [168, 23] width 8 height 11
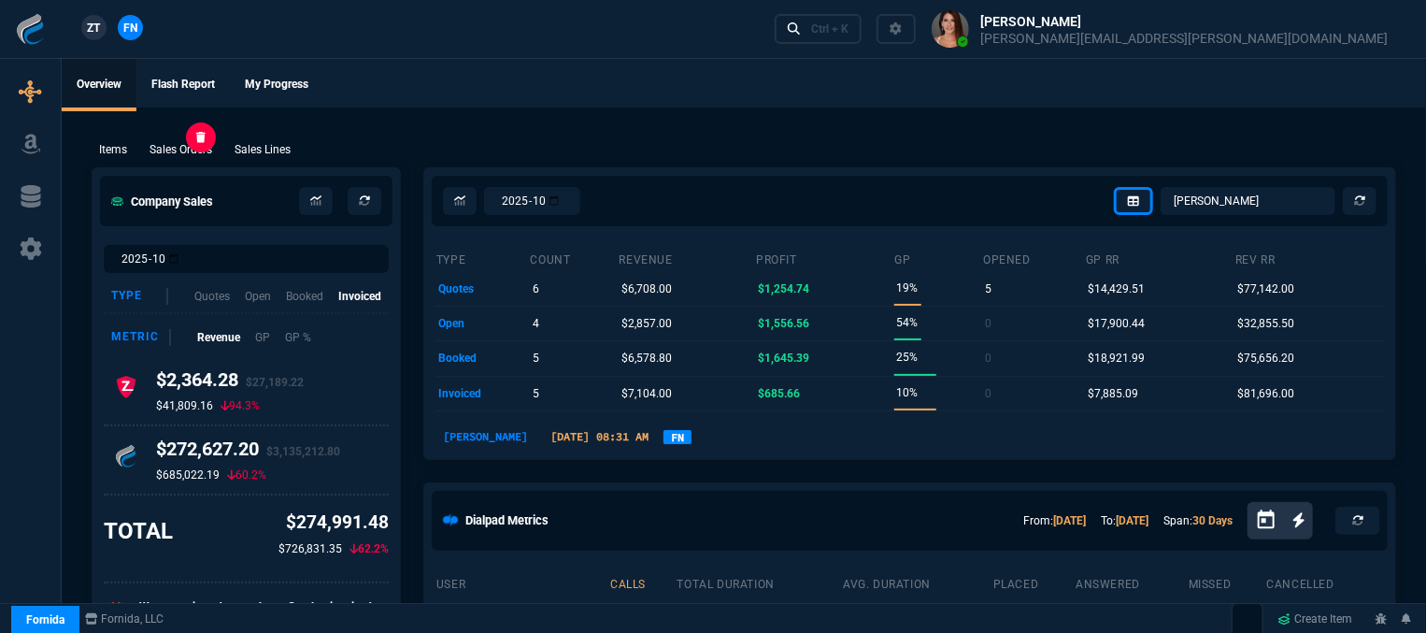
click at [193, 150] on p "Sales Orders" at bounding box center [181, 149] width 63 height 17
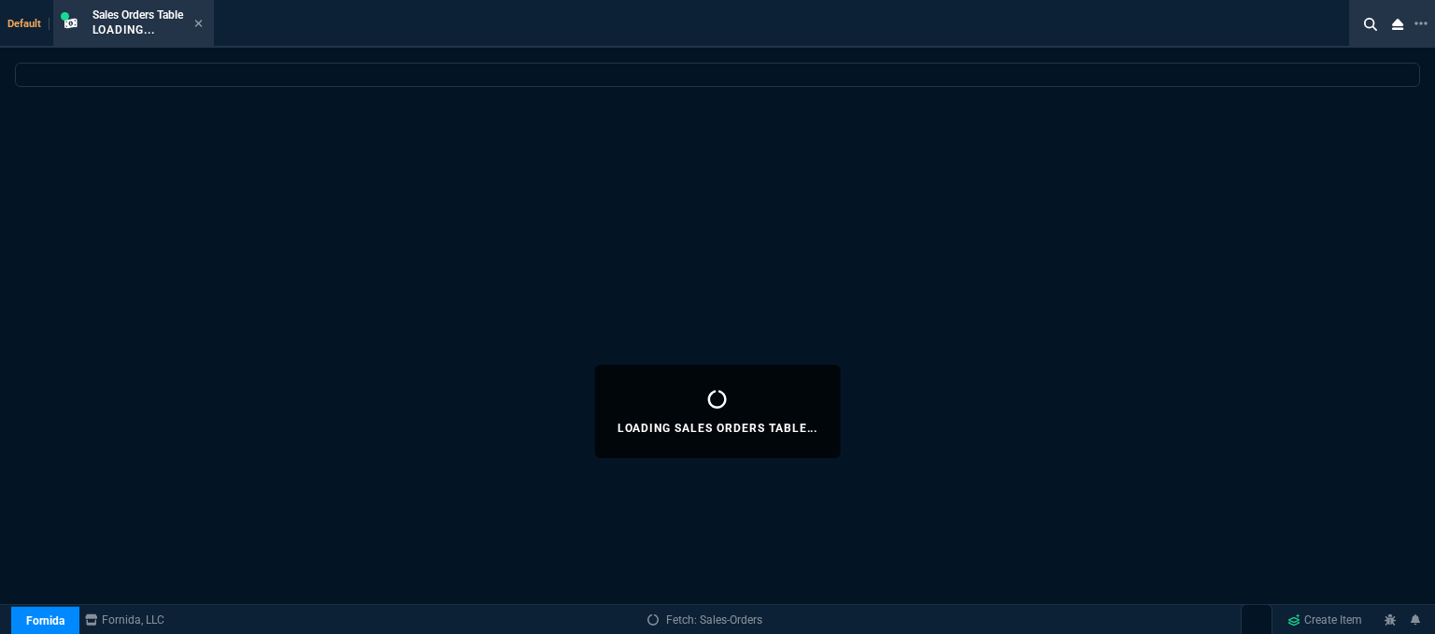
select select
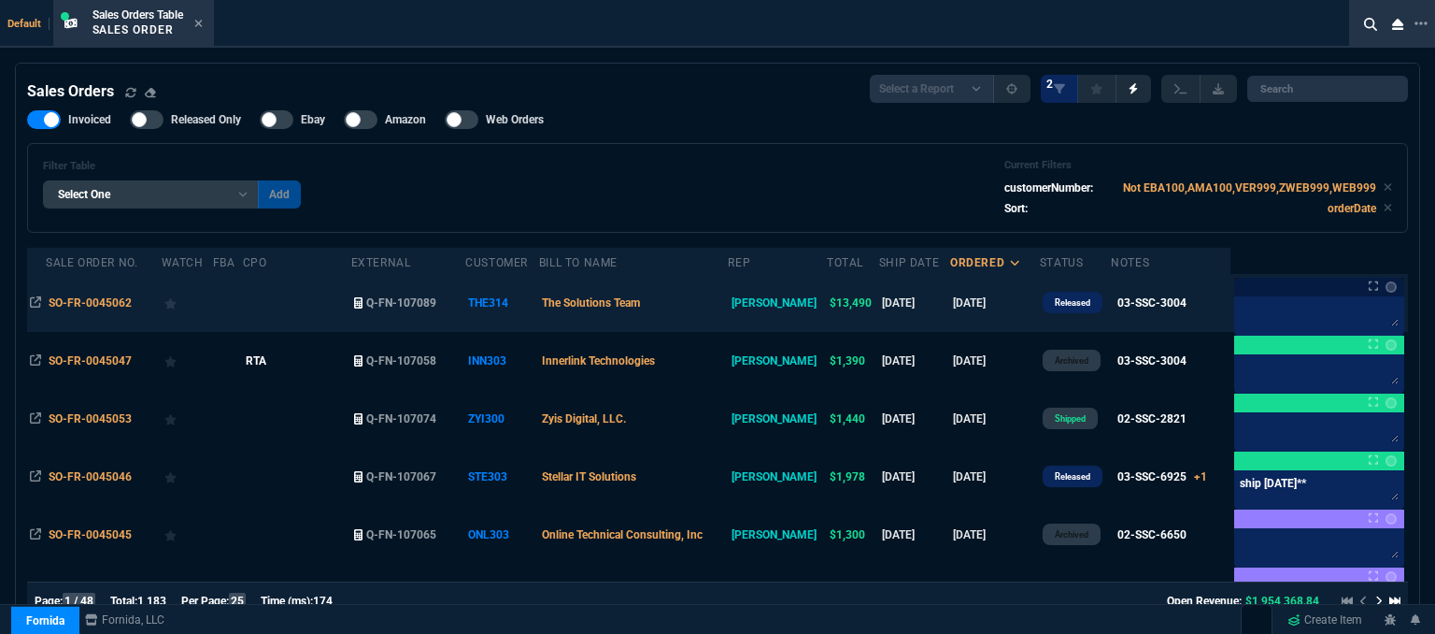
click at [698, 296] on td "The Solutions Team" at bounding box center [633, 303] width 189 height 58
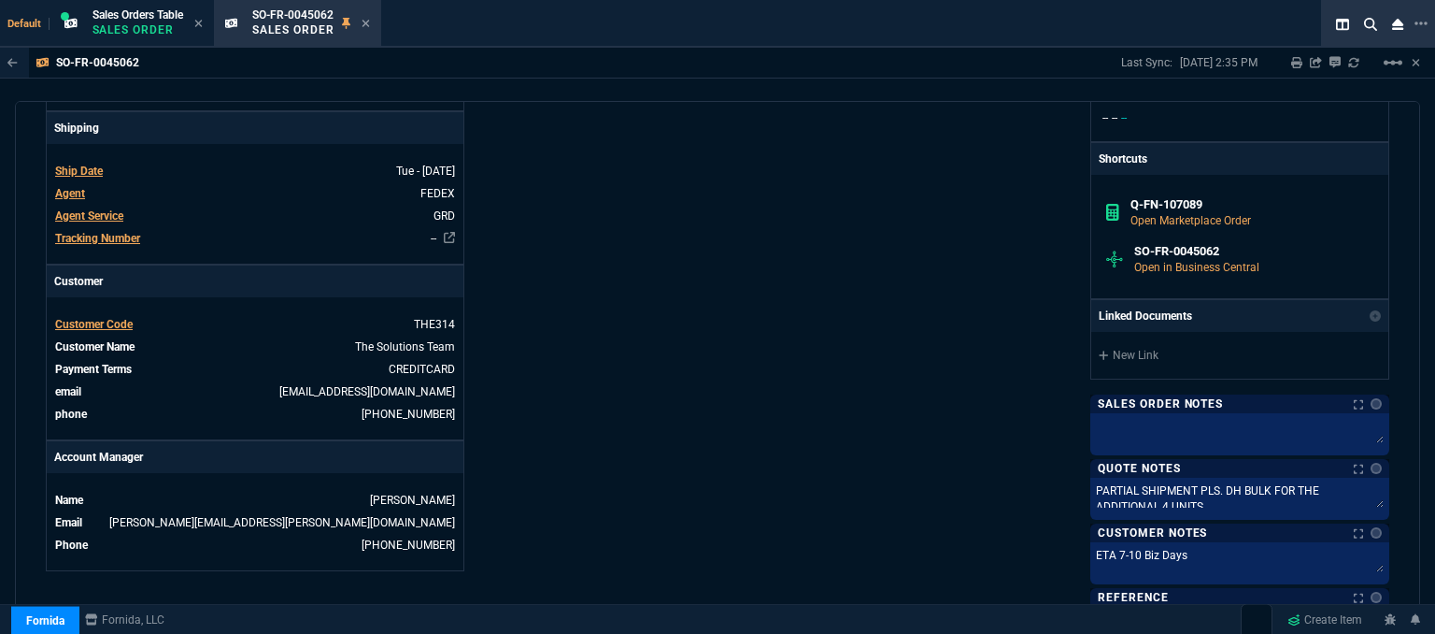
scroll to position [876, 0]
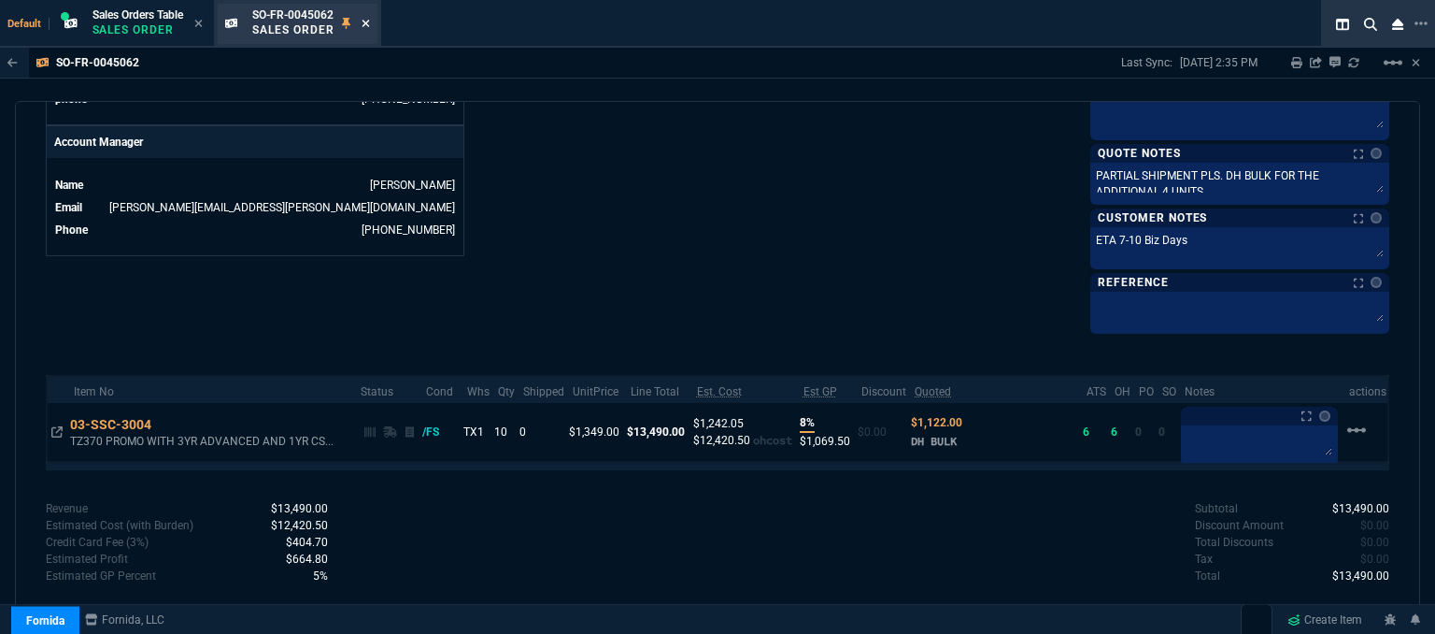
click at [368, 23] on icon at bounding box center [365, 23] width 7 height 7
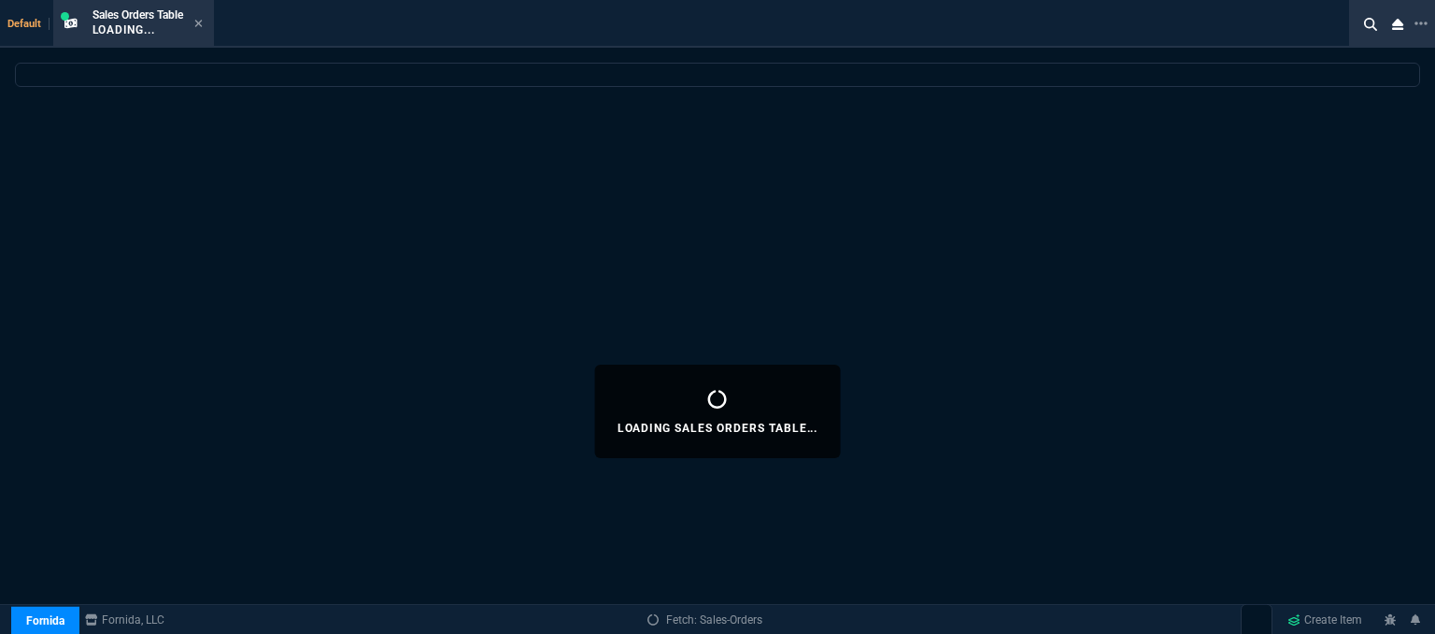
select select
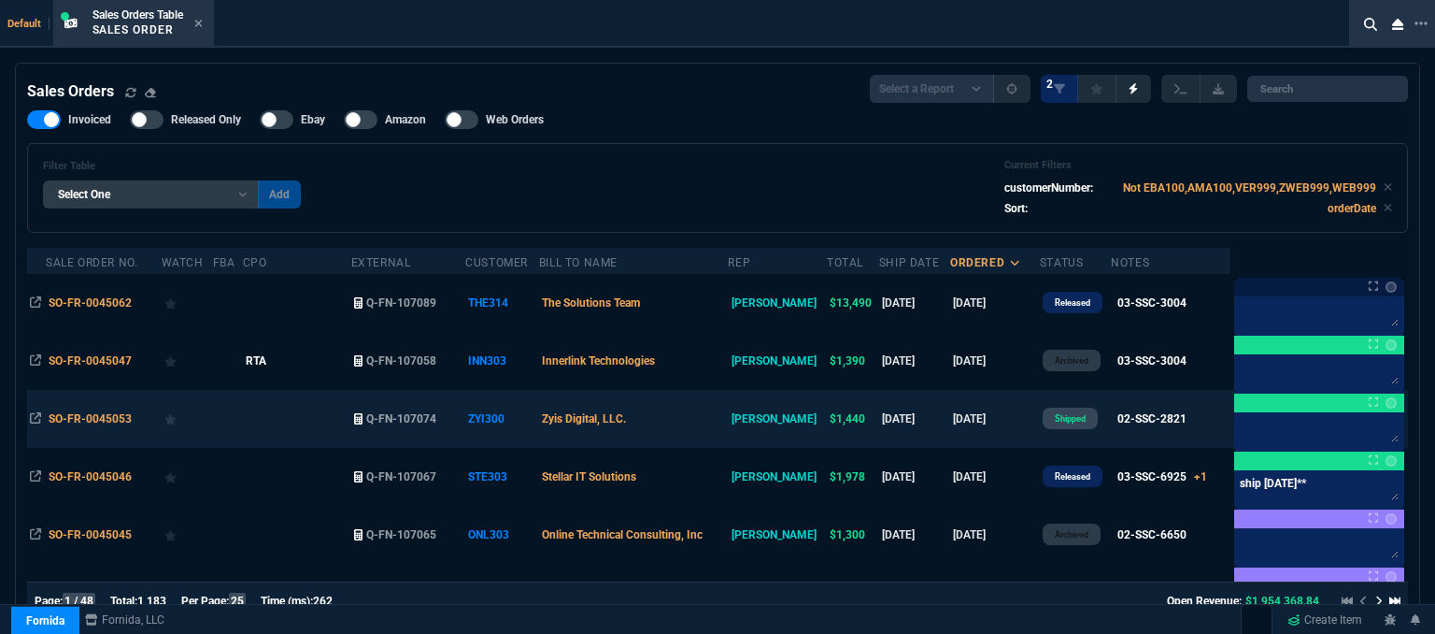
click at [704, 411] on td "Zyis Digital, LLC." at bounding box center [633, 419] width 189 height 58
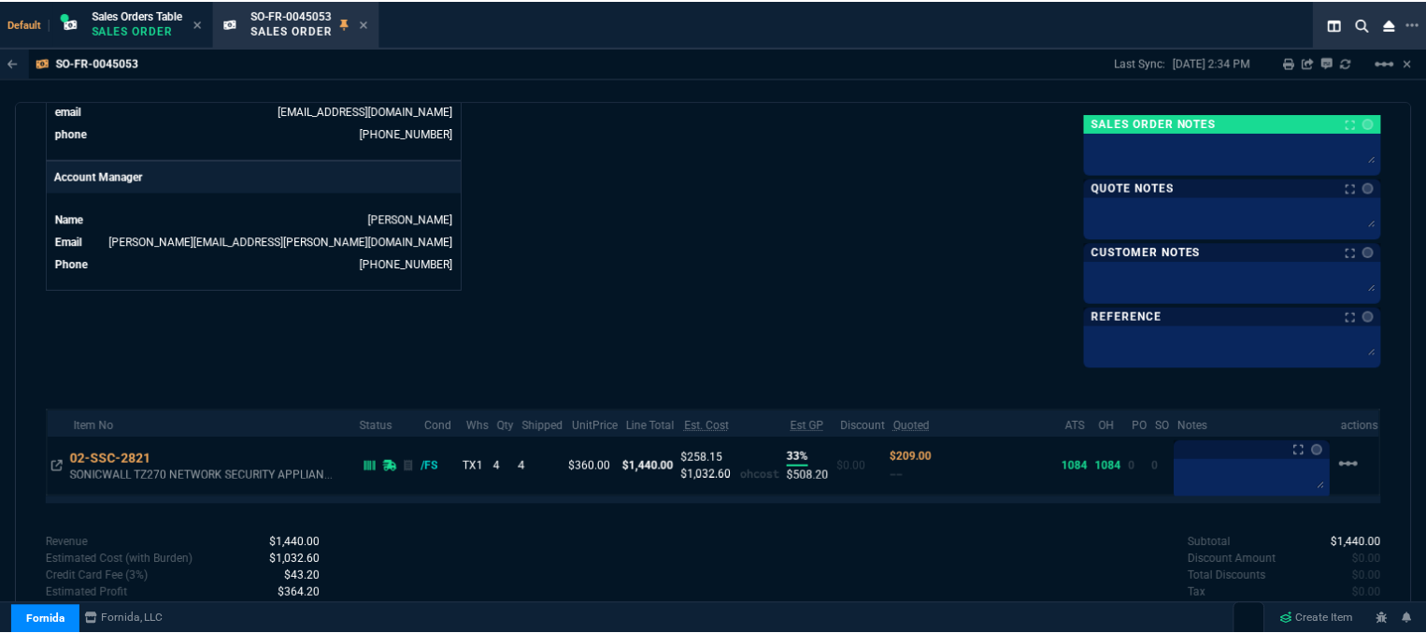
scroll to position [280, 0]
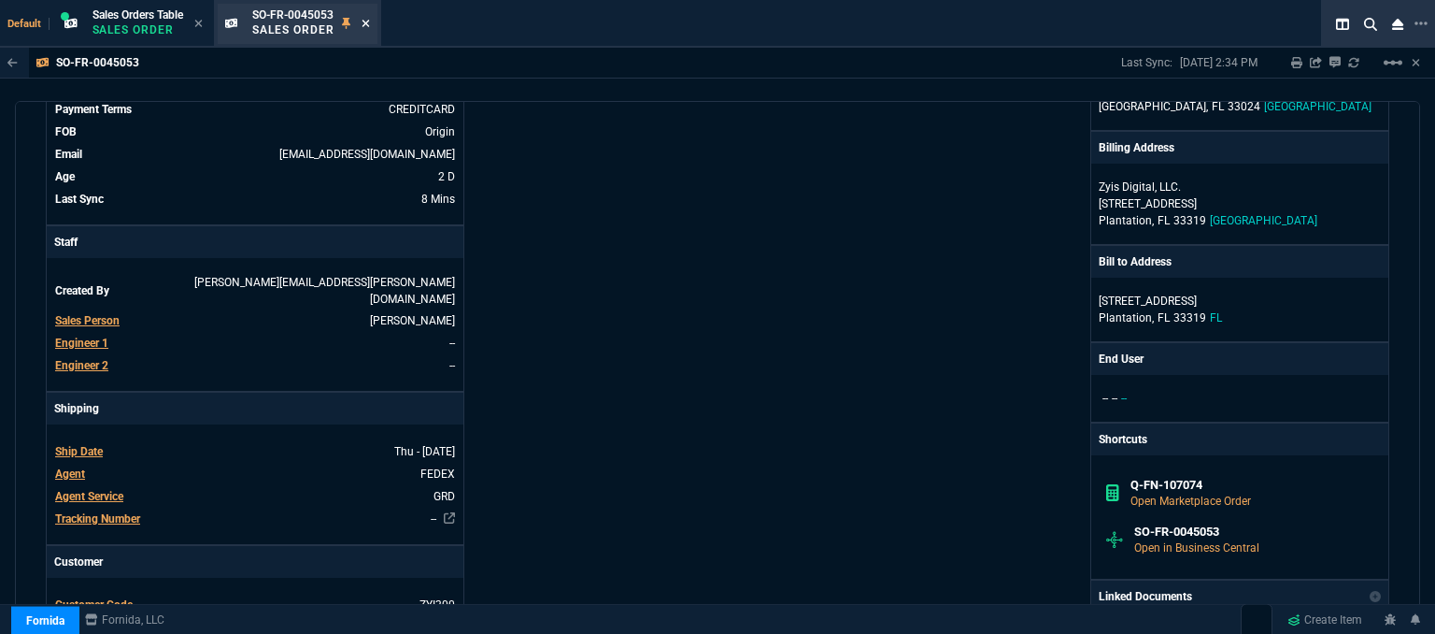
click at [367, 20] on icon at bounding box center [366, 23] width 8 height 11
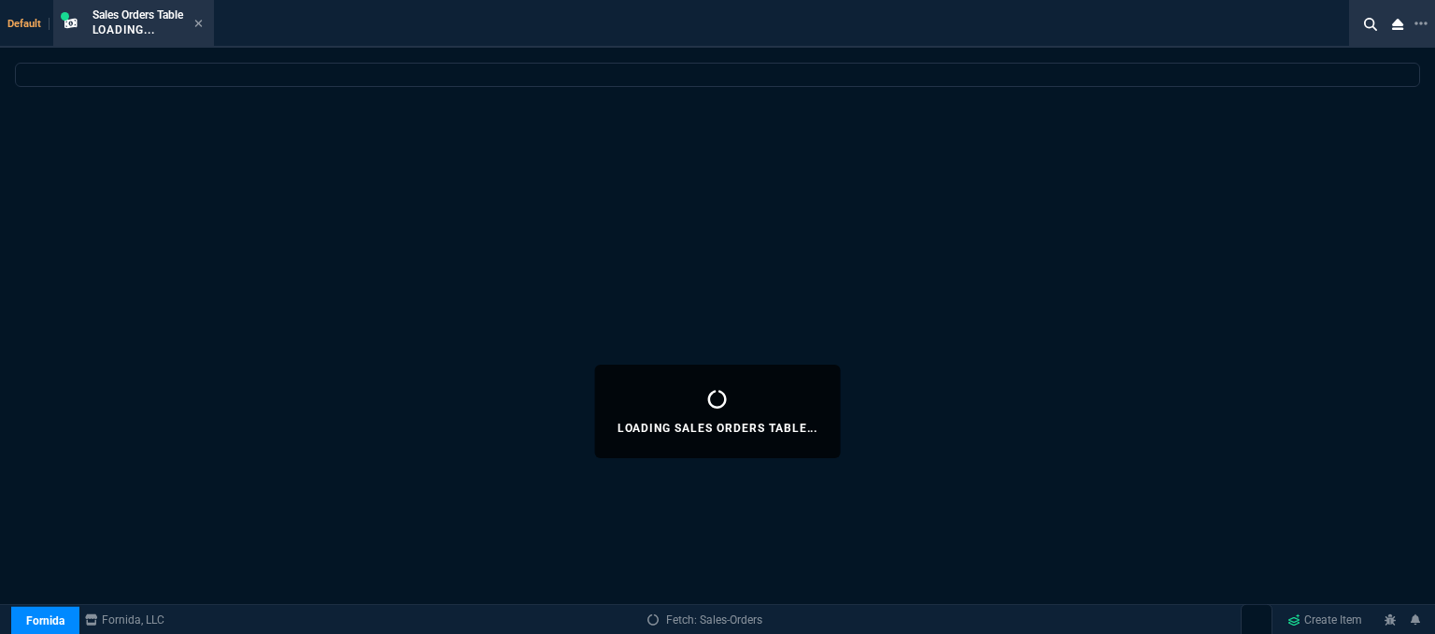
select select
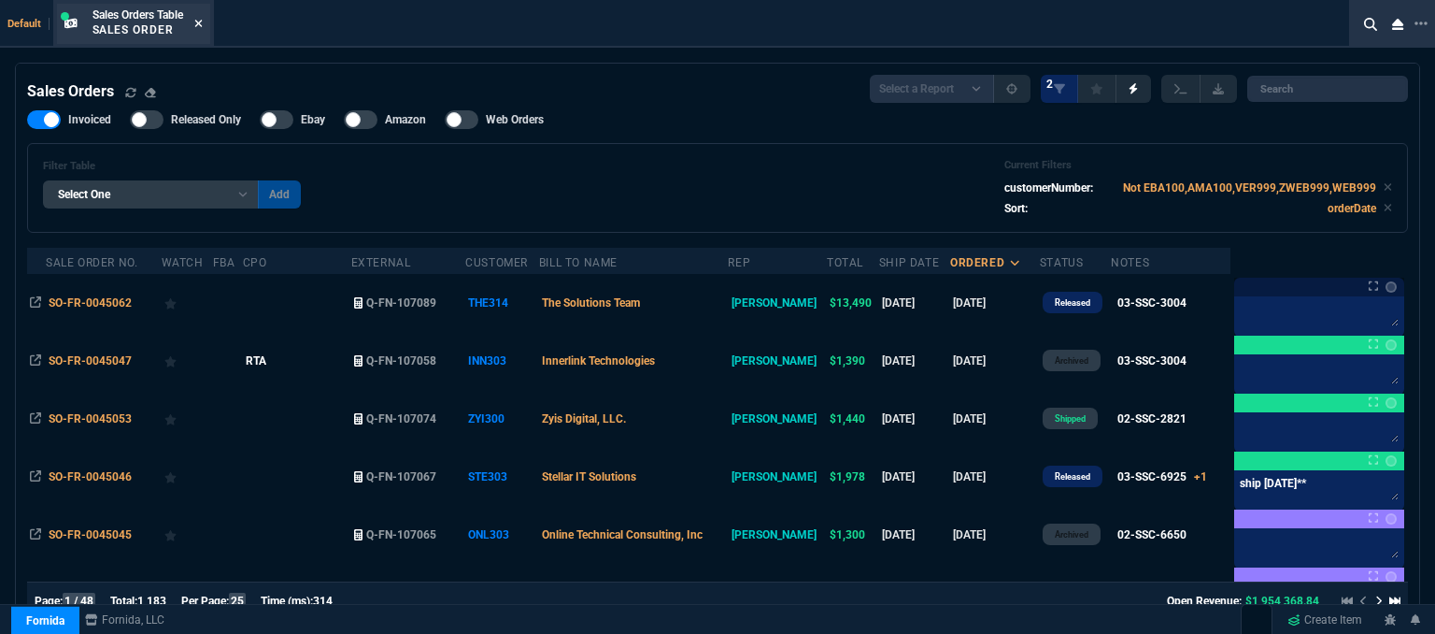
click at [198, 23] on icon at bounding box center [198, 23] width 8 height 11
